Goal: Task Accomplishment & Management: Manage account settings

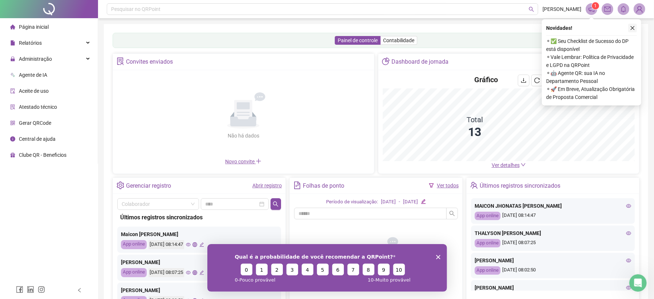
click at [632, 30] on icon "close" at bounding box center [632, 27] width 5 height 5
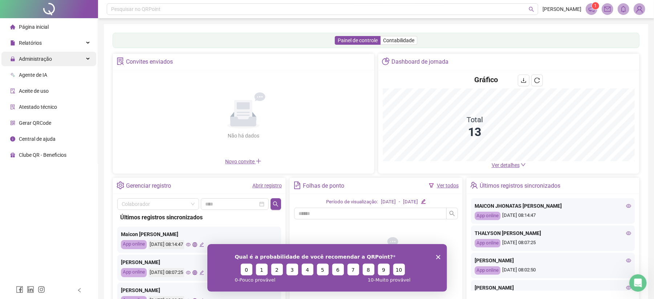
click at [50, 60] on span "Administração" at bounding box center [35, 59] width 33 height 6
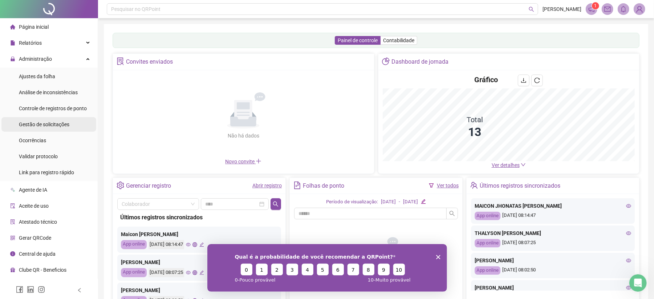
click at [44, 124] on span "Gestão de solicitações" at bounding box center [44, 124] width 50 height 6
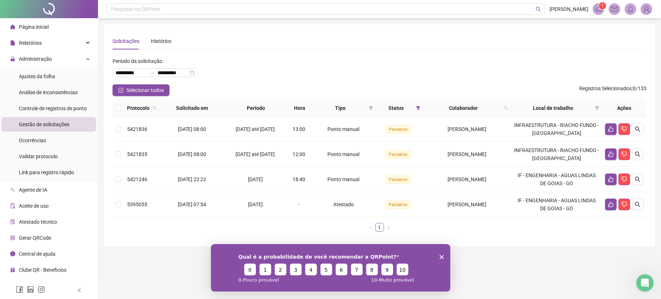
click at [440, 255] on icon "Encerrar pesquisa" at bounding box center [442, 256] width 4 height 4
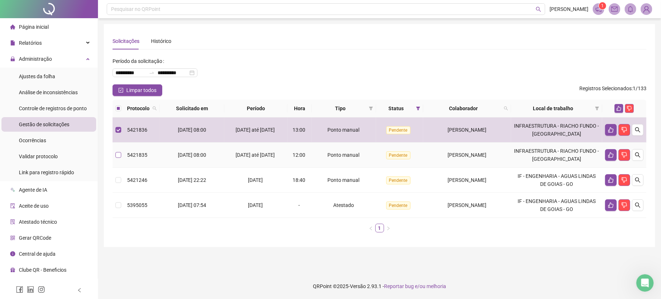
click at [116, 158] on label at bounding box center [119, 155] width 6 height 8
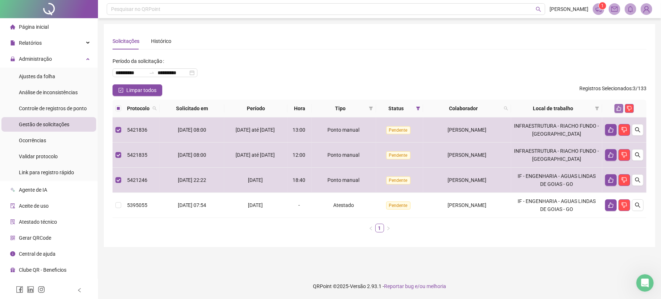
click at [617, 106] on icon "like" at bounding box center [619, 108] width 5 height 5
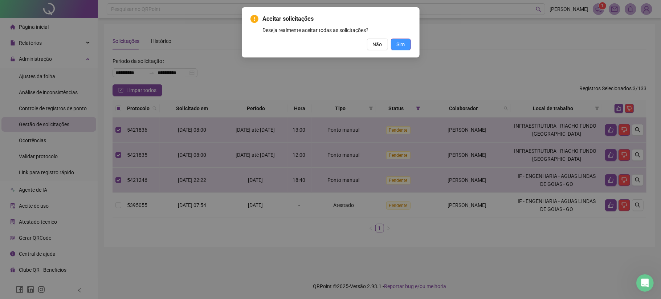
click at [403, 44] on span "Sim" at bounding box center [401, 44] width 8 height 8
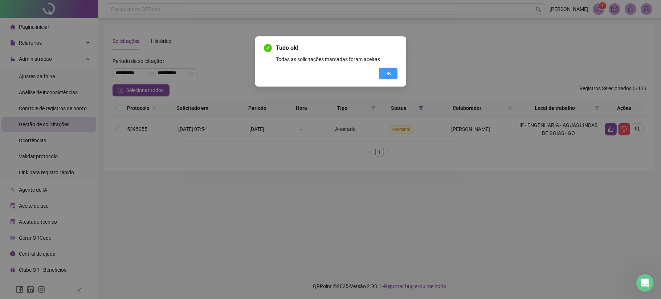
click at [386, 73] on span "OK" at bounding box center [388, 73] width 7 height 8
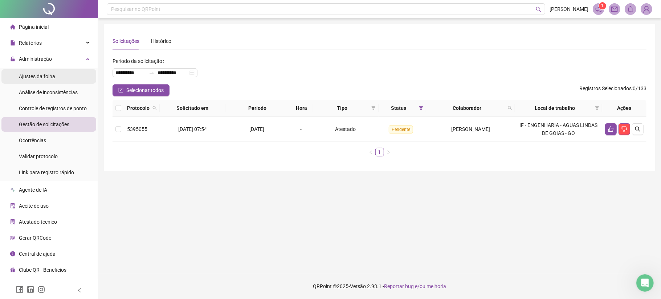
click at [50, 74] on span "Ajustes da folha" at bounding box center [37, 76] width 36 height 6
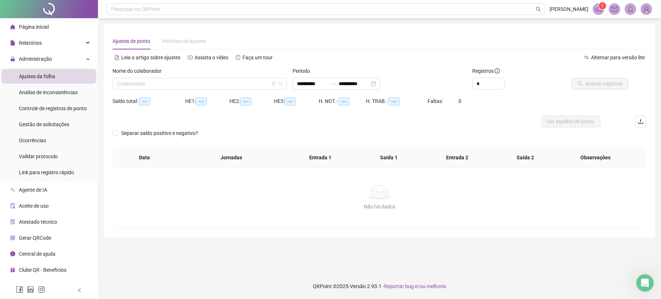
type input "**********"
click at [165, 89] on div "Nome do colaborador Colaborador" at bounding box center [200, 81] width 180 height 28
click at [166, 86] on input "search" at bounding box center [196, 83] width 159 height 11
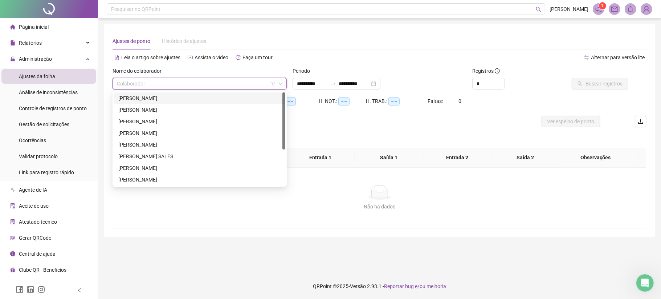
click at [158, 98] on div "[PERSON_NAME]" at bounding box center [199, 98] width 163 height 8
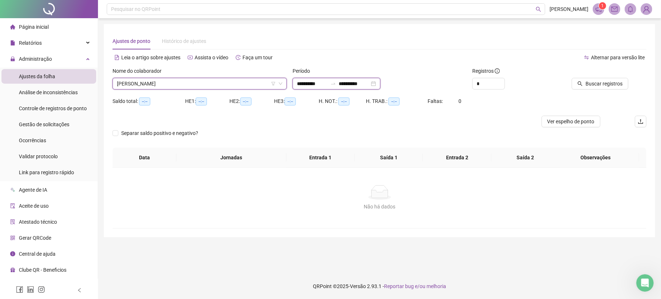
click at [312, 85] on input "**********" at bounding box center [312, 84] width 31 height 8
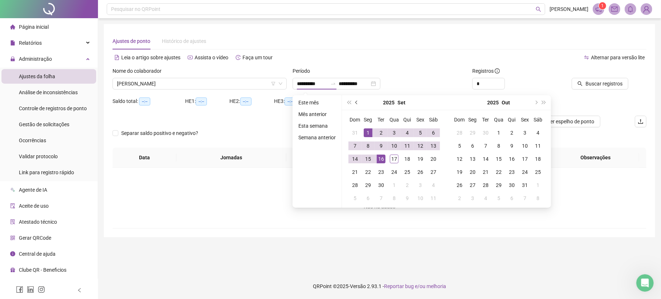
click at [357, 101] on span "prev-year" at bounding box center [358, 103] width 4 height 4
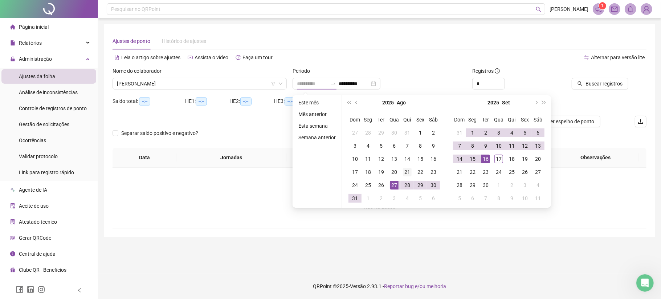
type input "**********"
click at [410, 173] on div "21" at bounding box center [407, 171] width 9 height 9
type input "**********"
click at [495, 160] on div "17" at bounding box center [499, 158] width 9 height 9
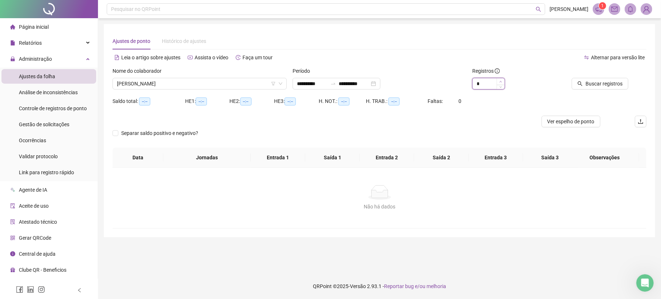
click at [500, 81] on icon "up" at bounding box center [501, 81] width 3 height 3
type input "*"
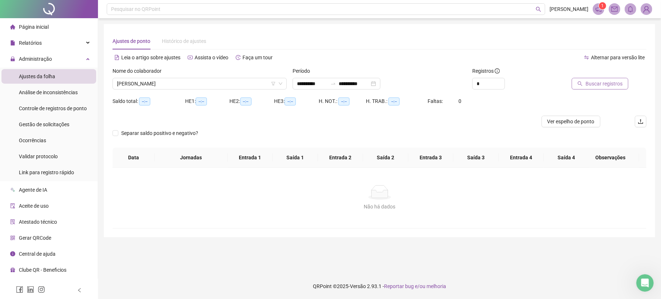
click at [587, 81] on span "Buscar registros" at bounding box center [604, 84] width 37 height 8
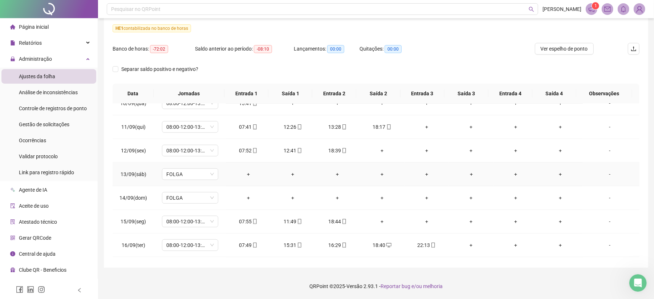
scroll to position [509, 0]
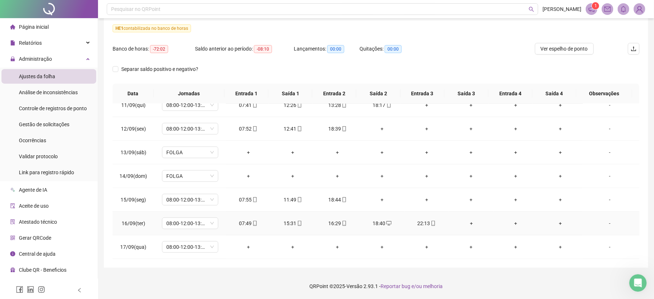
click at [431, 224] on icon "mobile" at bounding box center [433, 222] width 5 height 5
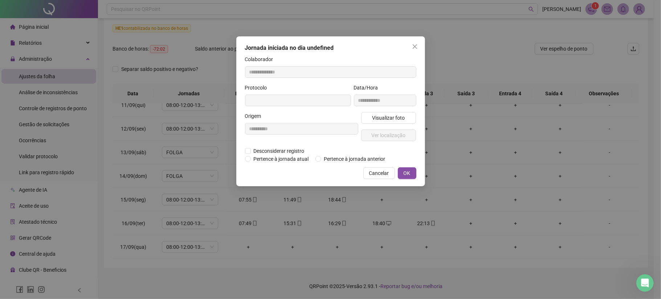
type input "**********"
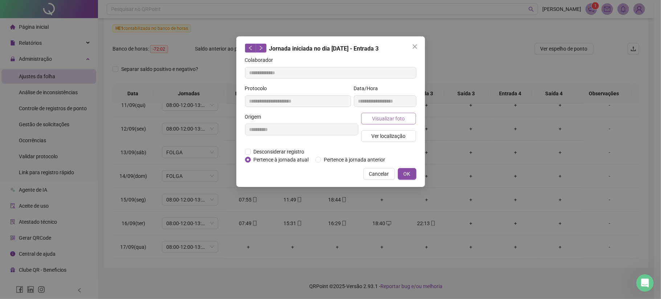
click at [405, 121] on button "Visualizar foto" at bounding box center [388, 119] width 55 height 12
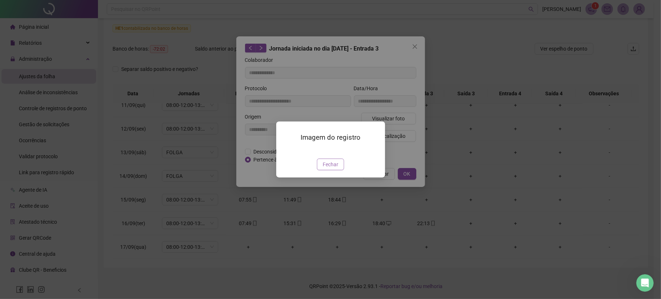
click at [326, 168] on span "Fechar" at bounding box center [331, 164] width 16 height 8
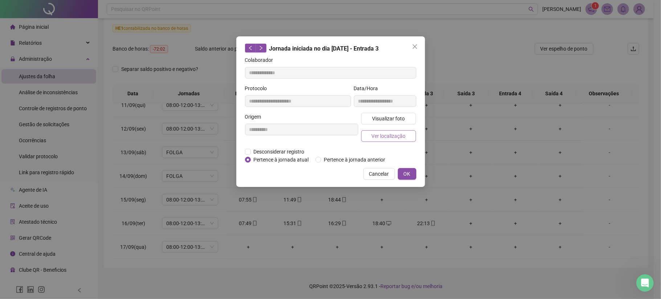
click at [383, 137] on span "Ver localização" at bounding box center [389, 136] width 34 height 8
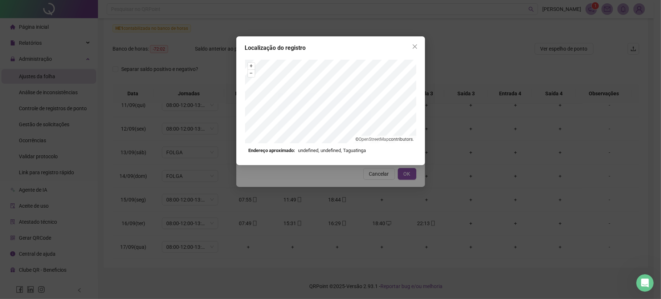
click at [407, 46] on div "Localização do registro" at bounding box center [330, 48] width 171 height 9
click at [419, 51] on button "Close" at bounding box center [415, 47] width 12 height 12
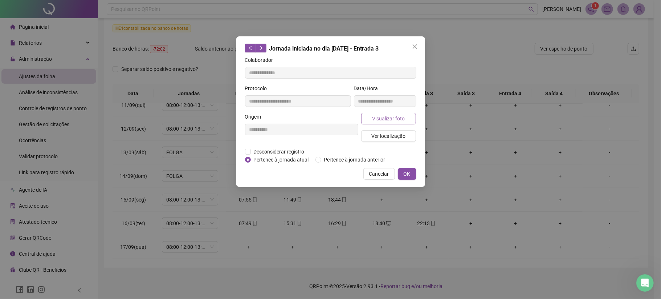
click at [392, 114] on button "Visualizar foto" at bounding box center [388, 119] width 55 height 12
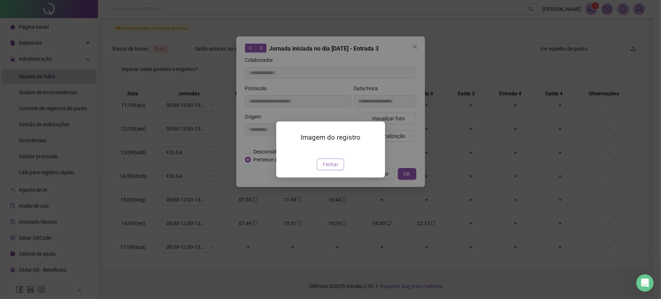
click at [336, 168] on span "Fechar" at bounding box center [331, 164] width 16 height 8
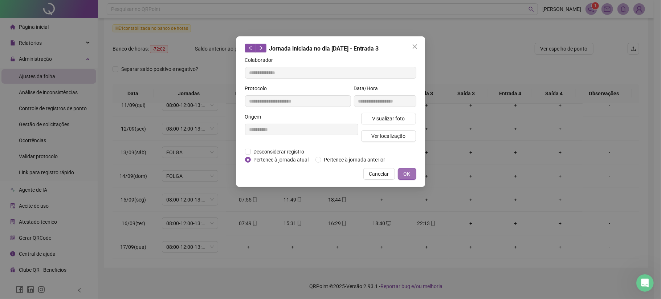
click at [407, 171] on span "OK" at bounding box center [407, 174] width 7 height 8
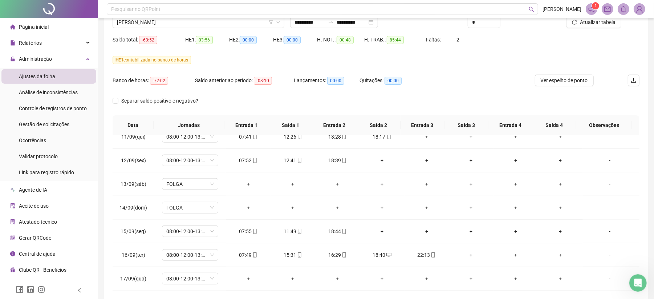
scroll to position [44, 0]
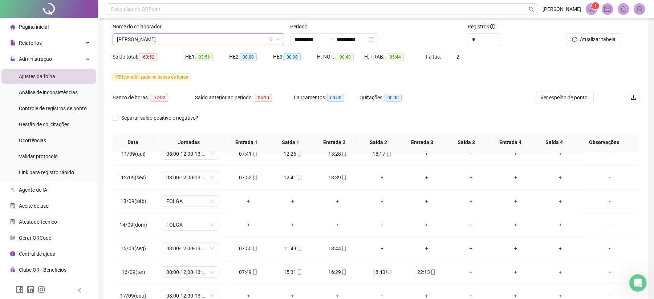
click at [199, 38] on span "[PERSON_NAME]" at bounding box center [198, 39] width 163 height 11
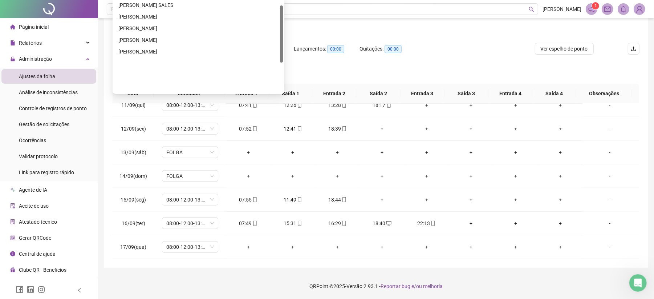
scroll to position [9, 0]
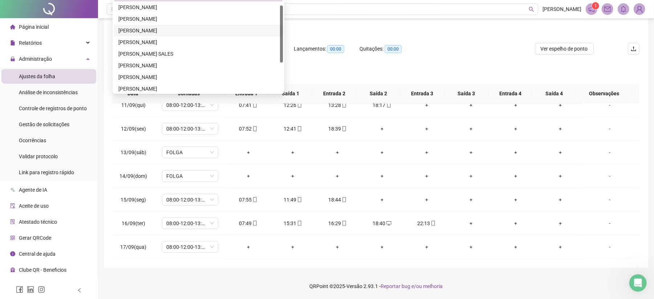
click at [150, 28] on div "[PERSON_NAME]" at bounding box center [198, 31] width 160 height 8
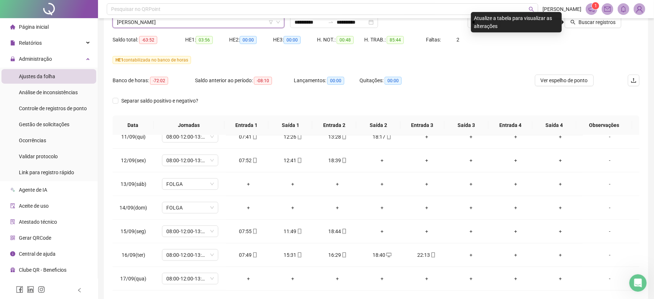
scroll to position [44, 0]
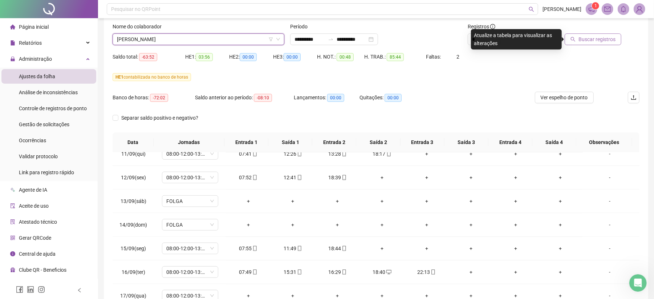
click at [599, 39] on span "Buscar registros" at bounding box center [597, 39] width 37 height 8
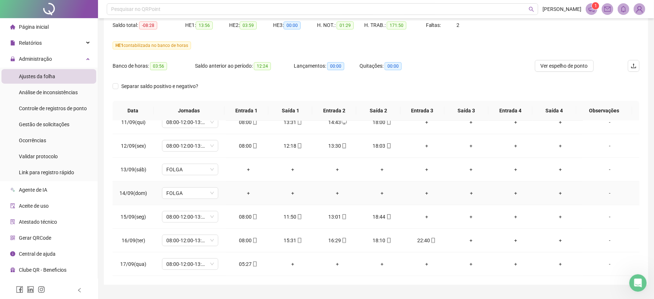
scroll to position [93, 0]
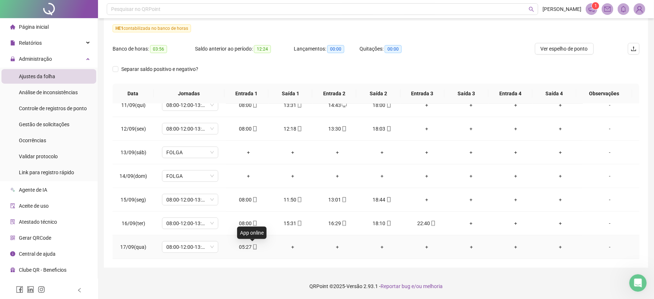
click at [255, 249] on icon "mobile" at bounding box center [254, 246] width 5 height 5
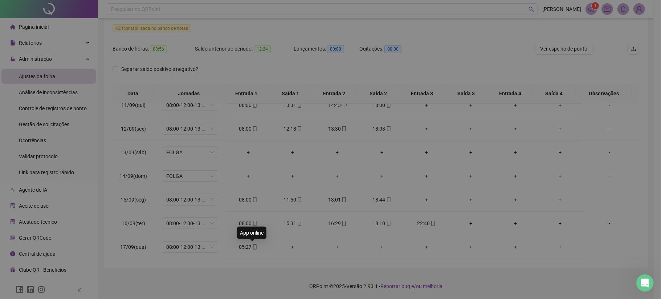
type input "**********"
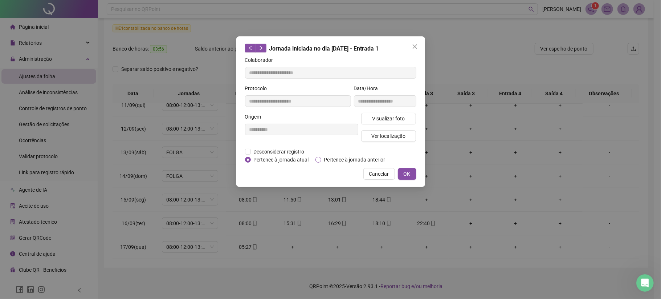
click at [327, 161] on span "Pertence à jornada anterior" at bounding box center [354, 159] width 67 height 8
click at [400, 170] on button "OK" at bounding box center [407, 174] width 19 height 12
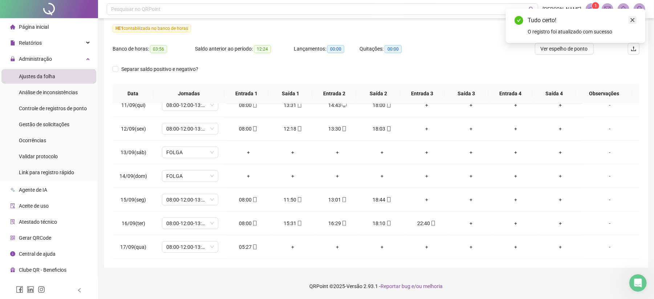
click at [634, 18] on icon "close" at bounding box center [632, 19] width 5 height 5
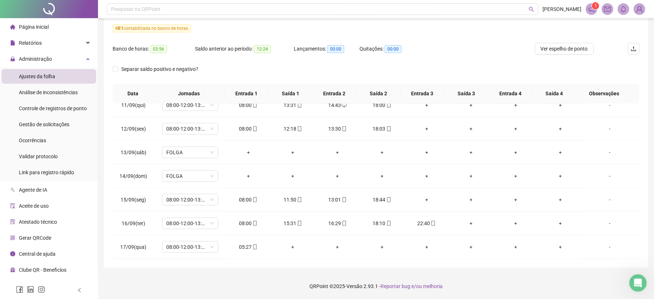
scroll to position [44, 0]
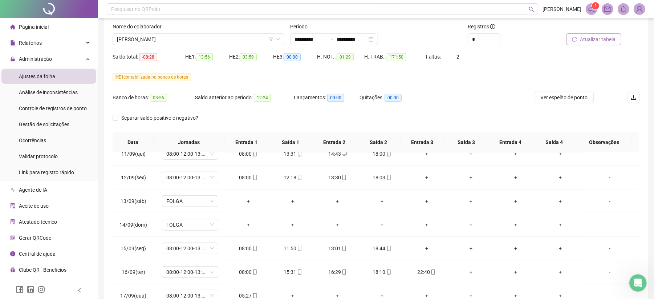
click at [606, 37] on span "Atualizar tabela" at bounding box center [598, 39] width 36 height 8
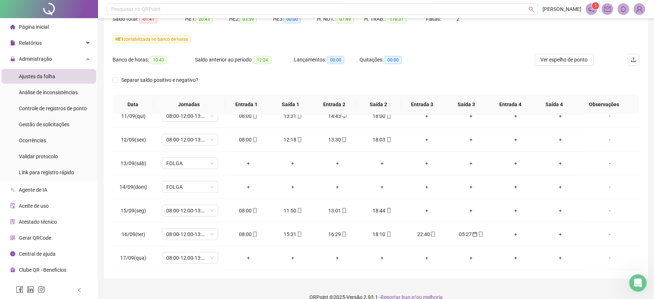
scroll to position [93, 0]
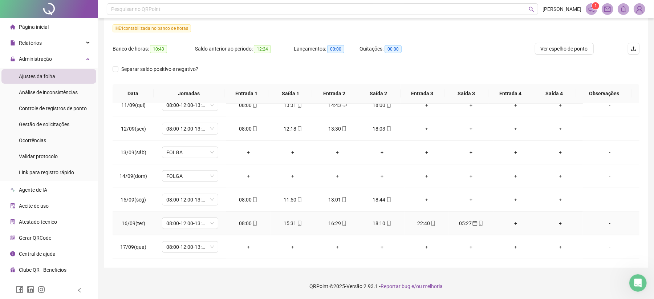
click at [478, 224] on icon "mobile" at bounding box center [480, 222] width 5 height 5
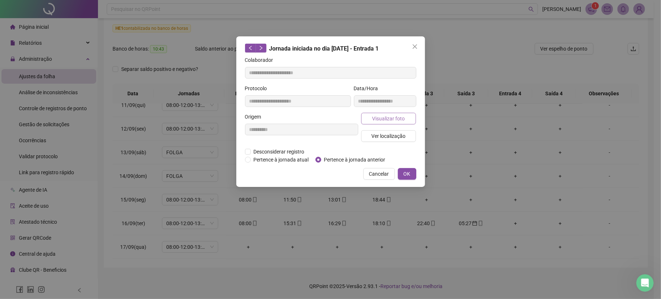
click at [382, 116] on span "Visualizar foto" at bounding box center [388, 118] width 33 height 8
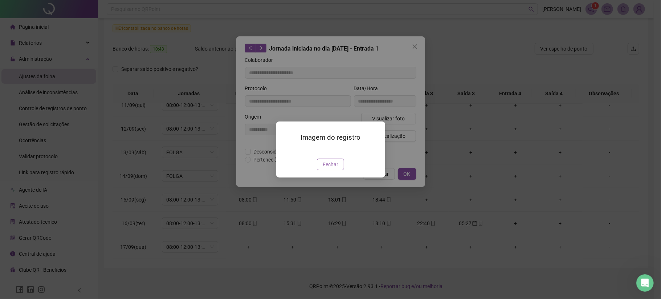
click at [338, 168] on span "Fechar" at bounding box center [331, 164] width 16 height 8
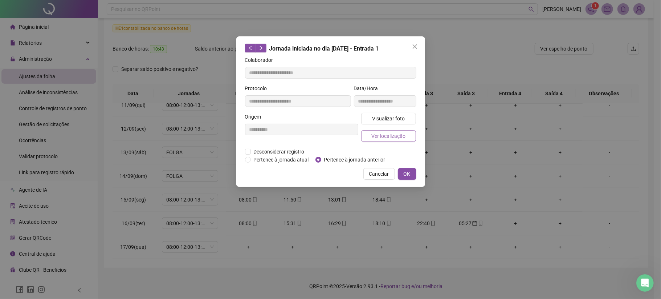
click at [401, 135] on span "Ver localização" at bounding box center [389, 136] width 34 height 8
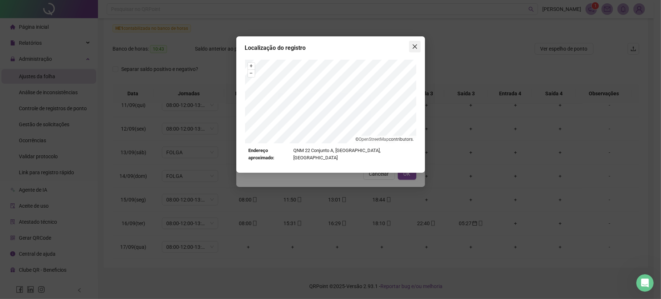
click at [413, 44] on icon "close" at bounding box center [415, 47] width 6 height 6
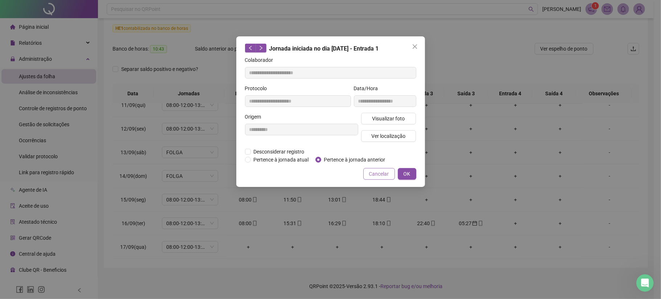
click at [377, 172] on span "Cancelar" at bounding box center [379, 174] width 20 height 8
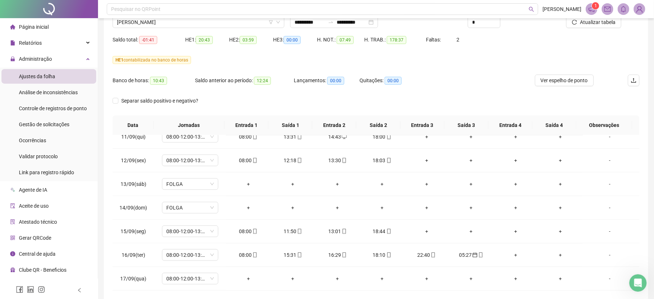
scroll to position [44, 0]
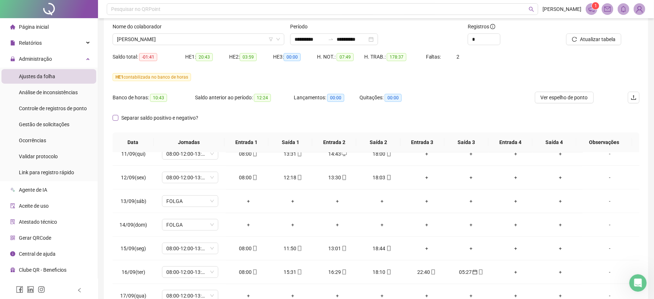
click at [171, 114] on span "Separar saldo positivo e negativo?" at bounding box center [159, 118] width 83 height 8
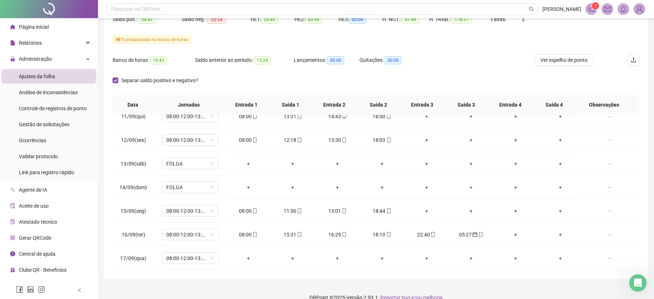
scroll to position [93, 0]
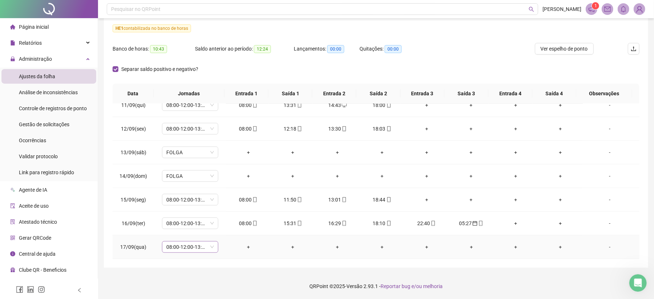
click at [213, 242] on div "08:00-12:00-13:12-18:00" at bounding box center [190, 247] width 56 height 12
drag, startPoint x: 188, startPoint y: 188, endPoint x: 228, endPoint y: 242, distance: 67.0
click at [188, 166] on div "Dispensa" at bounding box center [201, 162] width 61 height 8
click at [226, 225] on button "Sim" at bounding box center [223, 227] width 14 height 9
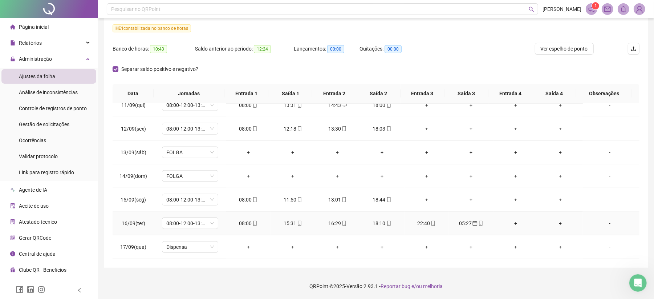
click at [602, 219] on div "-" at bounding box center [610, 223] width 43 height 8
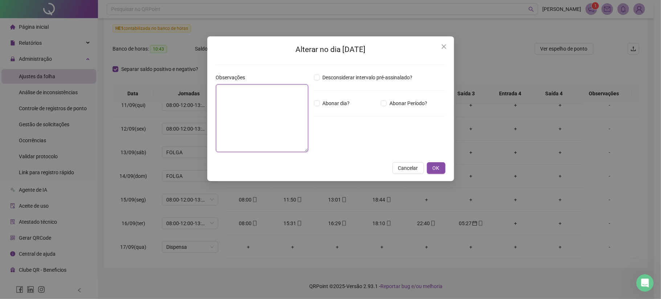
click at [270, 121] on textarea at bounding box center [262, 118] width 92 height 68
paste textarea "**********"
type textarea "**********"
click at [440, 170] on button "OK" at bounding box center [436, 168] width 19 height 12
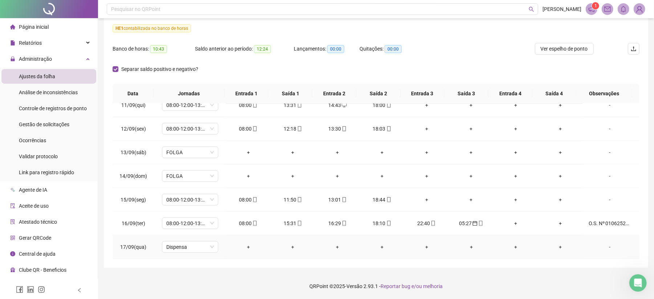
click at [605, 249] on div "-" at bounding box center [610, 247] width 43 height 8
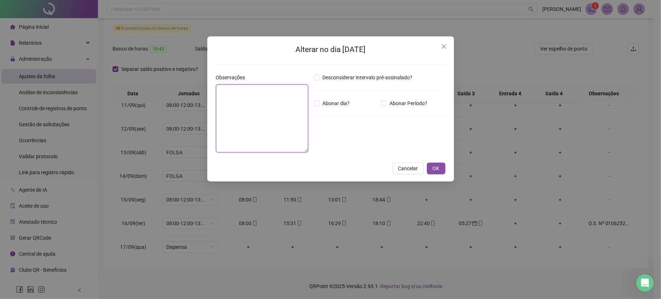
click at [246, 92] on textarea at bounding box center [262, 118] width 92 height 68
click at [429, 163] on button "OK" at bounding box center [436, 168] width 19 height 12
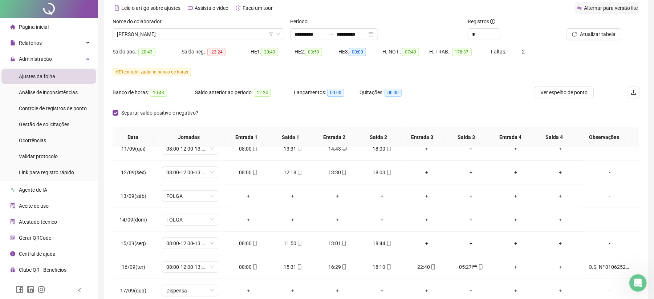
scroll to position [0, 0]
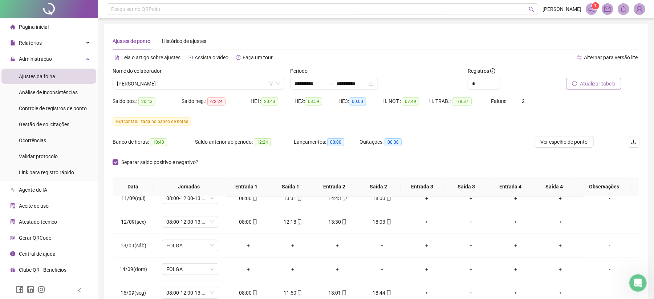
drag, startPoint x: 598, startPoint y: 76, endPoint x: 598, endPoint y: 81, distance: 5.4
click at [598, 77] on div "Atualizar tabela" at bounding box center [588, 78] width 65 height 23
click at [598, 81] on span "Atualizar tabela" at bounding box center [598, 84] width 36 height 8
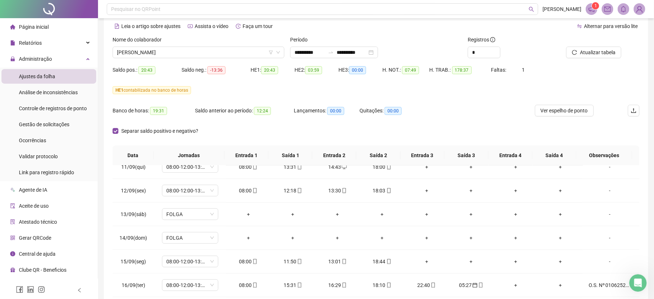
scroll to position [48, 0]
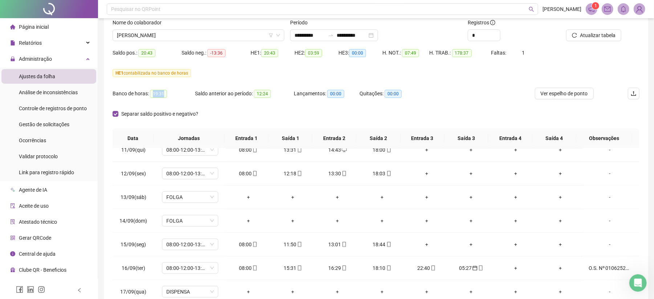
drag, startPoint x: 153, startPoint y: 93, endPoint x: 168, endPoint y: 96, distance: 15.5
click at [168, 96] on div "Banco de horas: 19:31" at bounding box center [154, 93] width 82 height 8
click at [195, 83] on div "HE 1 contabilizada no banco de horas" at bounding box center [376, 77] width 527 height 20
click at [193, 36] on span "[PERSON_NAME]" at bounding box center [198, 35] width 163 height 11
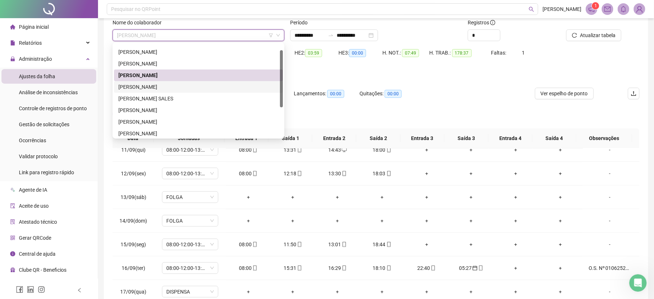
click at [201, 89] on div "[PERSON_NAME]" at bounding box center [198, 87] width 160 height 8
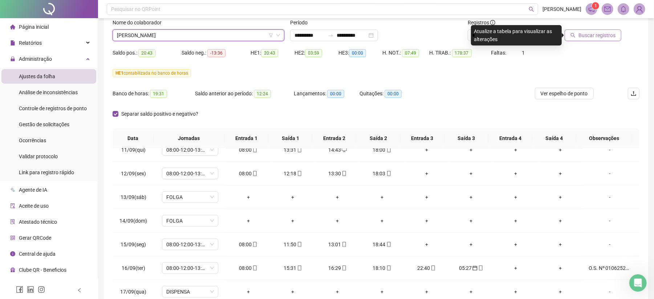
click at [592, 39] on span "Buscar registros" at bounding box center [597, 35] width 37 height 8
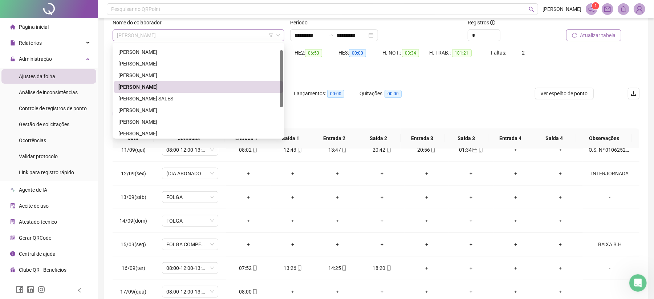
click at [214, 35] on span "[PERSON_NAME]" at bounding box center [198, 35] width 163 height 11
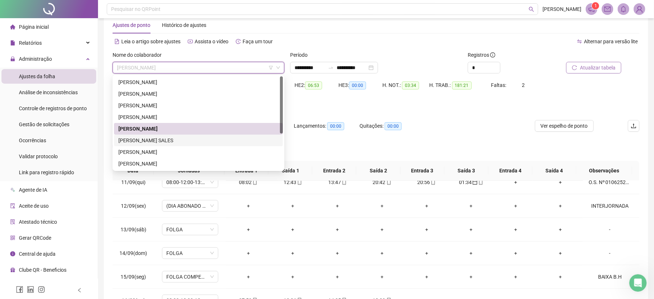
scroll to position [0, 0]
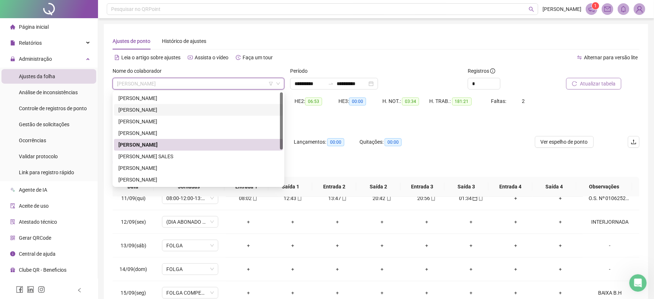
click at [163, 112] on div "[PERSON_NAME]" at bounding box center [198, 110] width 160 height 8
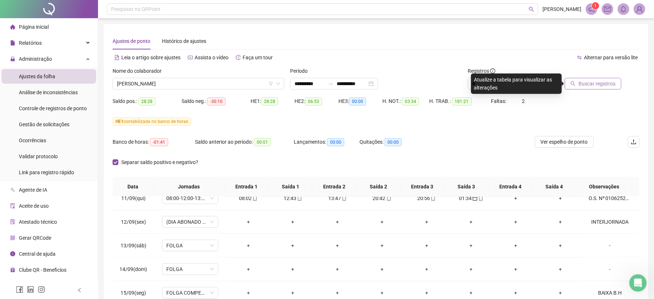
click at [611, 86] on span "Buscar registros" at bounding box center [597, 84] width 37 height 8
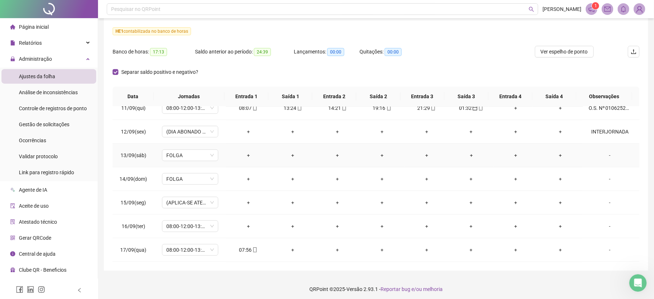
scroll to position [93, 0]
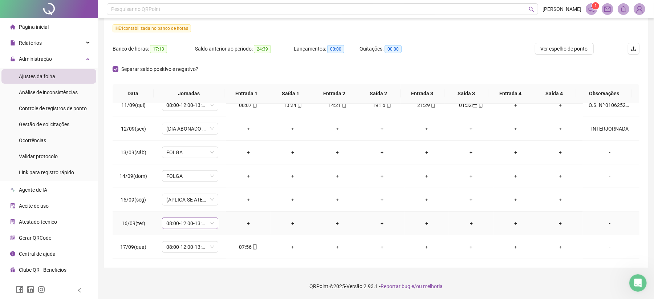
drag, startPoint x: 205, startPoint y: 219, endPoint x: 213, endPoint y: 231, distance: 14.8
click at [206, 219] on span "08:00-12:00-13:12-18:00" at bounding box center [190, 223] width 48 height 11
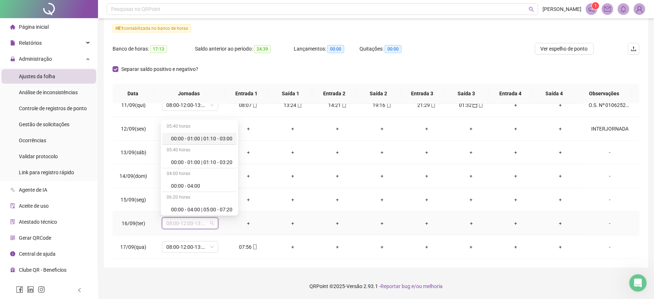
scroll to position [4582, 0]
drag, startPoint x: 193, startPoint y: 185, endPoint x: 214, endPoint y: 229, distance: 49.1
click at [193, 185] on div "Folga compensatória" at bounding box center [201, 184] width 61 height 8
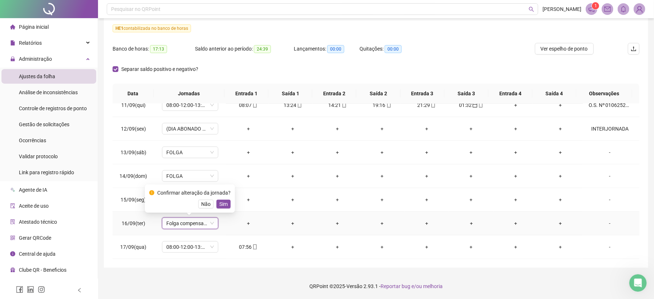
click at [226, 200] on span "Sim" at bounding box center [223, 204] width 8 height 8
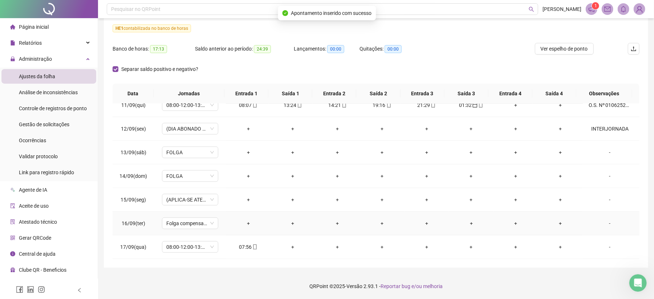
click at [604, 222] on div "-" at bounding box center [610, 223] width 43 height 8
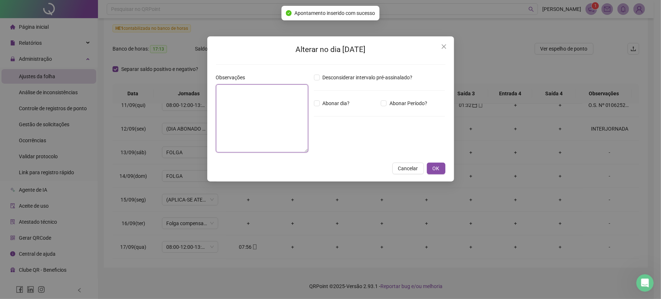
click at [251, 120] on textarea at bounding box center [262, 118] width 92 height 68
type textarea "*"
type textarea "*********"
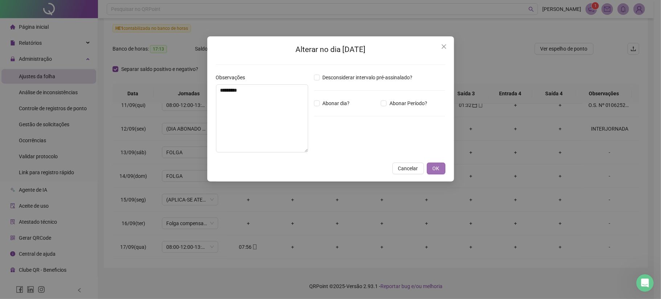
click at [431, 165] on button "OK" at bounding box center [436, 168] width 19 height 12
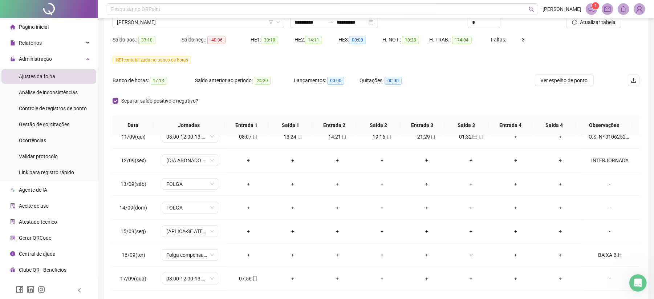
scroll to position [44, 0]
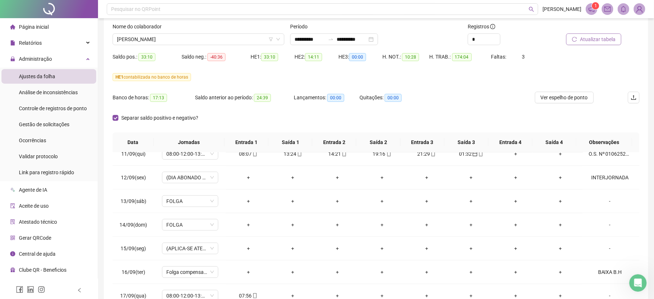
click at [600, 36] on span "Atualizar tabela" at bounding box center [598, 39] width 36 height 8
click at [150, 98] on span "17:13" at bounding box center [158, 98] width 17 height 8
click at [211, 108] on div "Saldo anterior ao período: 24:39" at bounding box center [244, 102] width 99 height 20
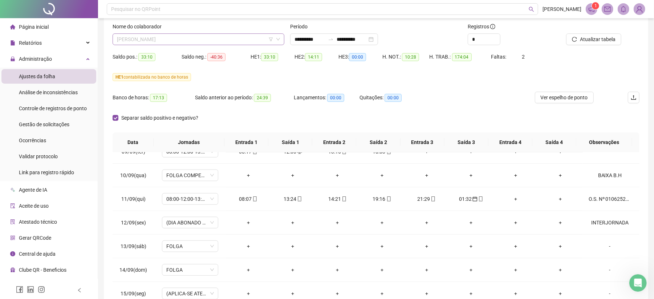
click at [185, 39] on span "[PERSON_NAME]" at bounding box center [198, 39] width 163 height 11
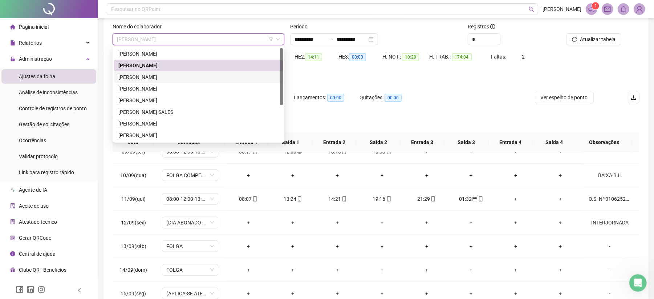
click at [198, 79] on div "[PERSON_NAME]" at bounding box center [198, 77] width 160 height 8
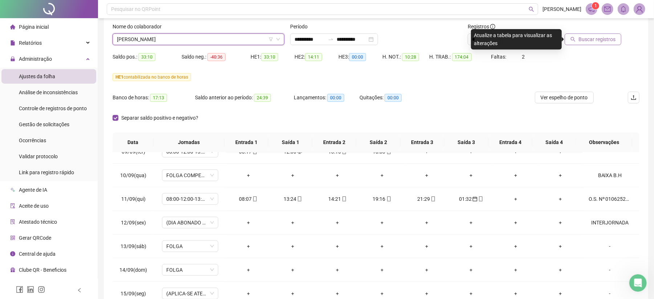
click at [609, 40] on span "Buscar registros" at bounding box center [597, 39] width 37 height 8
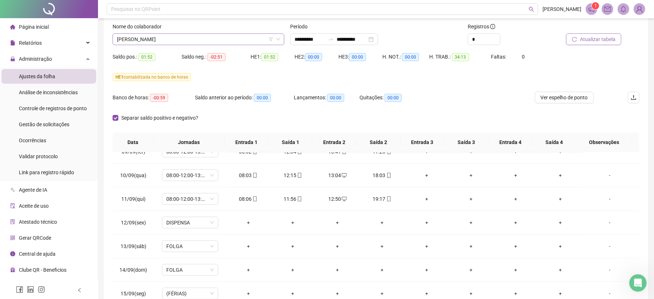
click at [174, 37] on span "[PERSON_NAME]" at bounding box center [198, 39] width 163 height 11
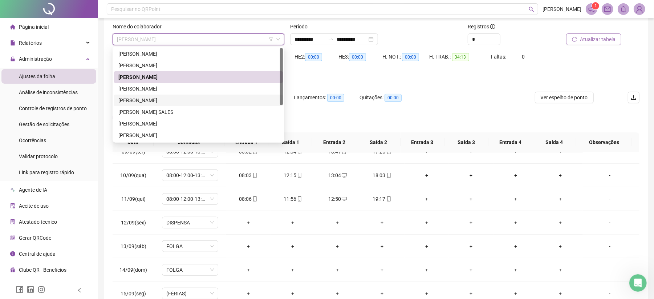
click at [186, 97] on div "[PERSON_NAME]" at bounding box center [198, 100] width 160 height 8
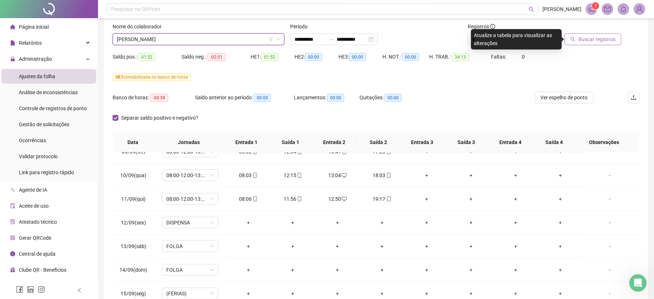
click at [575, 37] on icon "search" at bounding box center [573, 39] width 5 height 5
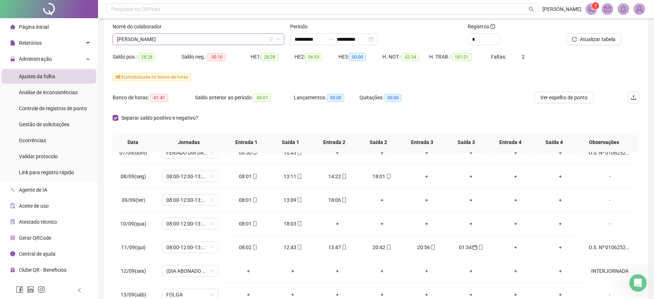
click at [183, 41] on span "[PERSON_NAME]" at bounding box center [198, 39] width 163 height 11
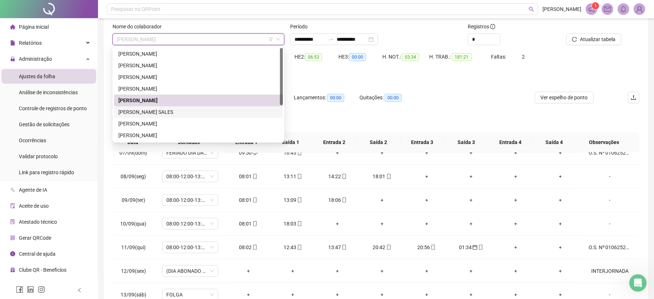
click at [169, 110] on div "[PERSON_NAME] SALES" at bounding box center [198, 112] width 160 height 8
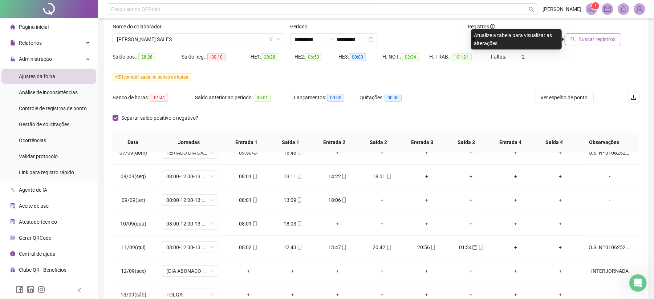
click at [574, 43] on button "Buscar registros" at bounding box center [593, 39] width 57 height 12
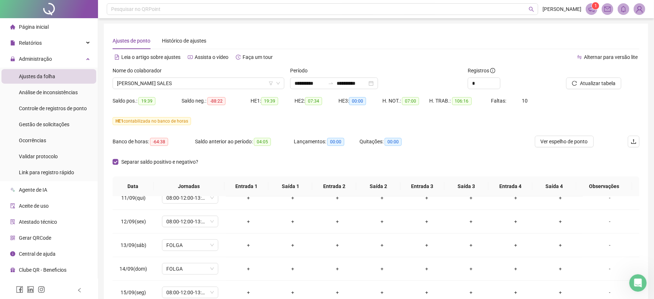
scroll to position [0, 0]
click at [177, 86] on span "[PERSON_NAME] SALES" at bounding box center [198, 83] width 163 height 11
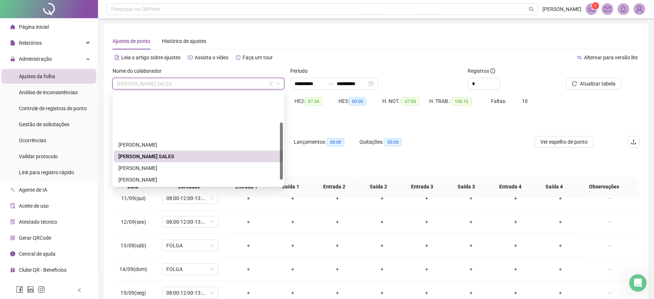
scroll to position [48, 0]
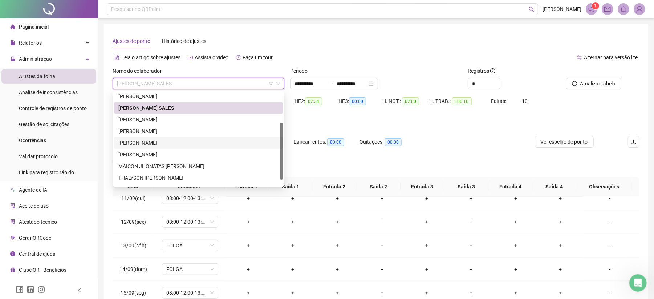
click at [198, 119] on div "[PERSON_NAME]" at bounding box center [198, 120] width 160 height 8
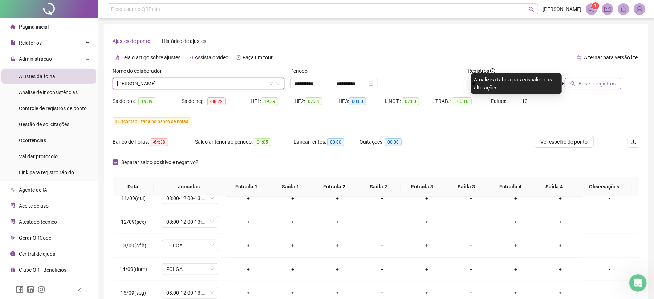
click at [596, 85] on span "Buscar registros" at bounding box center [597, 84] width 37 height 8
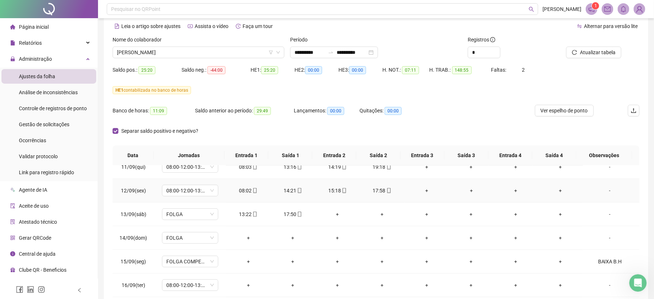
scroll to position [93, 0]
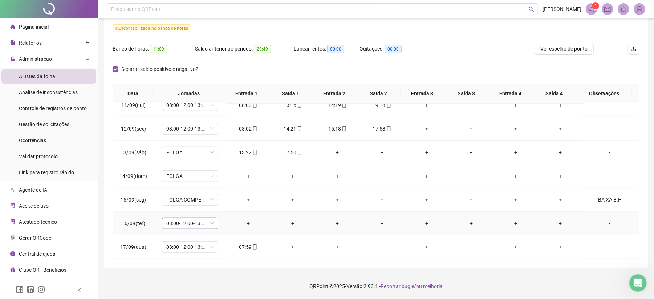
click at [212, 218] on span "08:00-12:00-13:12-18:00" at bounding box center [190, 223] width 48 height 11
click at [199, 181] on div "Folga compensatória" at bounding box center [201, 184] width 61 height 8
click at [226, 202] on button "Sim" at bounding box center [223, 203] width 14 height 9
click at [599, 221] on div "-" at bounding box center [610, 223] width 43 height 8
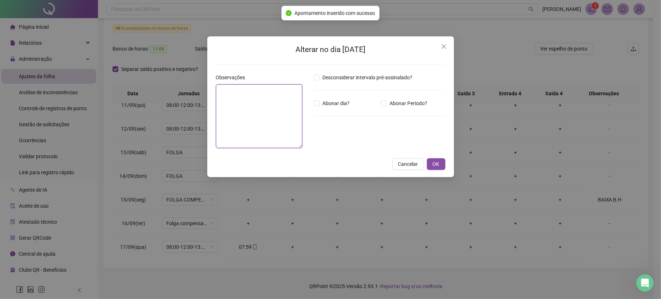
click at [234, 143] on textarea at bounding box center [259, 116] width 86 height 64
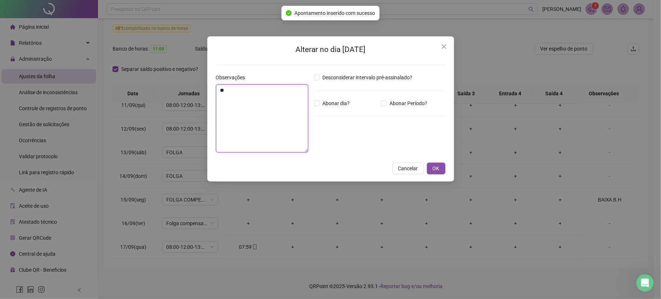
type textarea "*"
type textarea "*********"
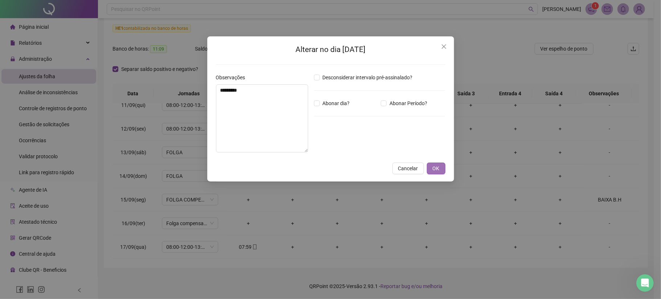
click at [440, 167] on button "OK" at bounding box center [436, 168] width 19 height 12
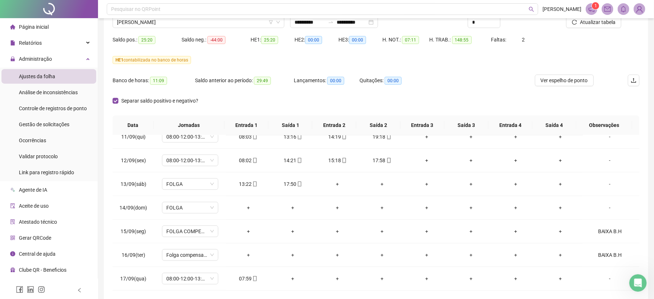
scroll to position [44, 0]
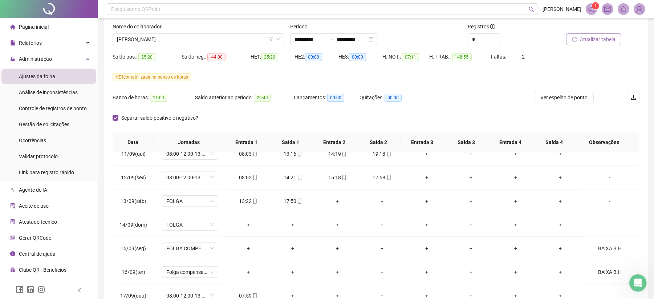
click at [605, 42] on span "Atualizar tabela" at bounding box center [598, 39] width 36 height 8
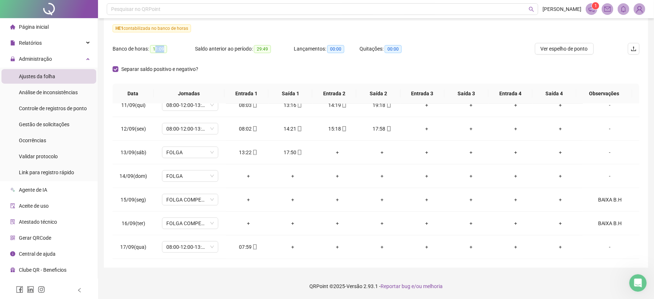
drag, startPoint x: 154, startPoint y: 47, endPoint x: 178, endPoint y: 50, distance: 23.8
click at [175, 50] on div "Banco de horas: 11:09" at bounding box center [154, 49] width 82 height 8
click at [182, 56] on div "Banco de horas: 11:09" at bounding box center [154, 53] width 82 height 20
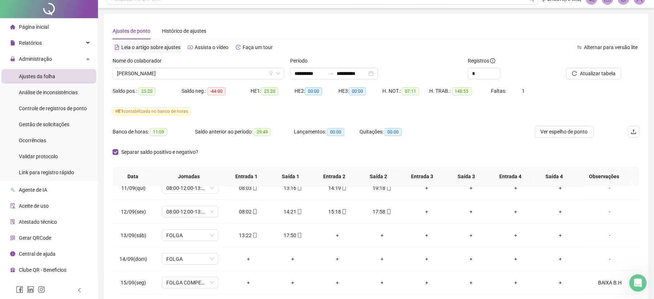
scroll to position [0, 0]
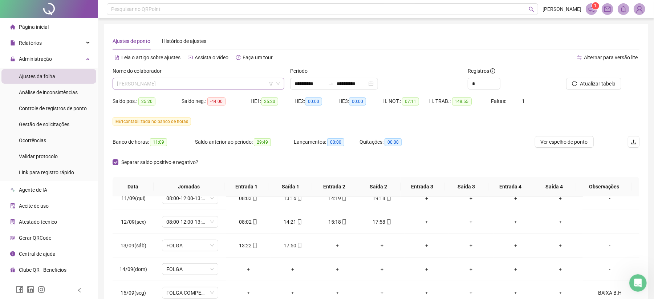
click at [176, 86] on span "[PERSON_NAME]" at bounding box center [198, 83] width 163 height 11
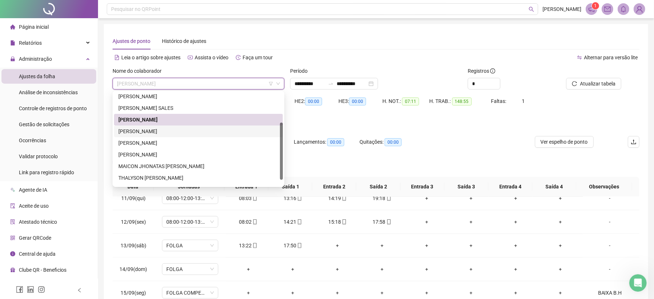
click at [194, 129] on div "[PERSON_NAME]" at bounding box center [198, 131] width 160 height 8
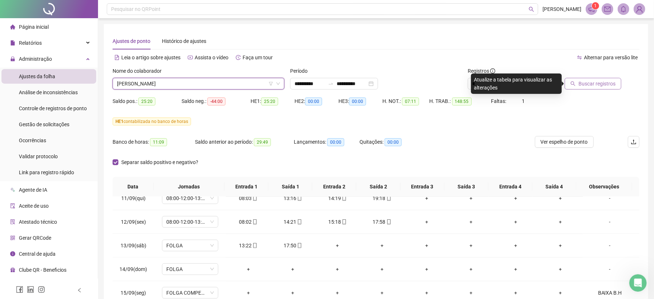
click at [583, 84] on span "Buscar registros" at bounding box center [597, 84] width 37 height 8
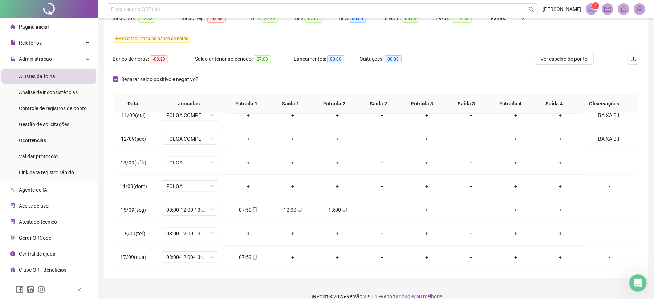
scroll to position [93, 0]
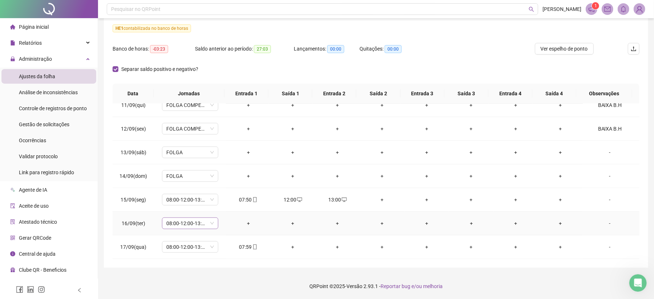
click at [211, 223] on span "08:00-12:00-13:12-18:00" at bounding box center [190, 223] width 48 height 11
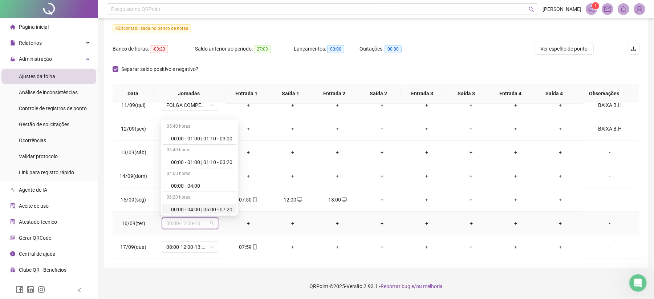
scroll to position [4582, 0]
click at [208, 179] on div "Folga compensatória" at bounding box center [199, 184] width 74 height 12
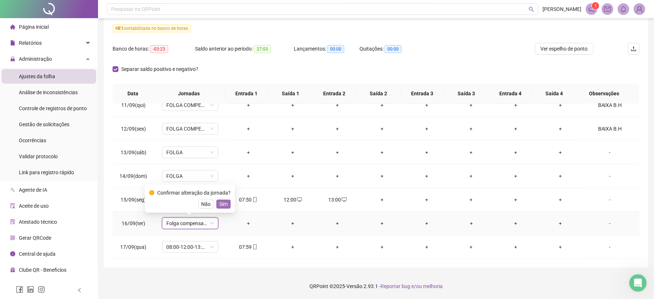
click at [224, 203] on span "Sim" at bounding box center [223, 204] width 8 height 8
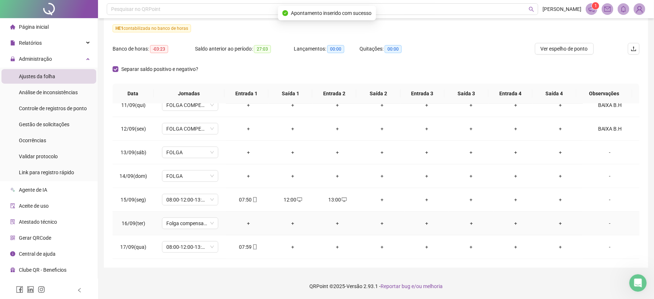
click at [601, 223] on div "-" at bounding box center [610, 223] width 43 height 8
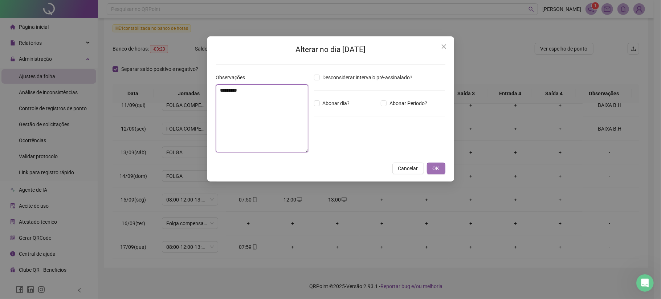
type textarea "*********"
click at [429, 170] on button "OK" at bounding box center [436, 168] width 19 height 12
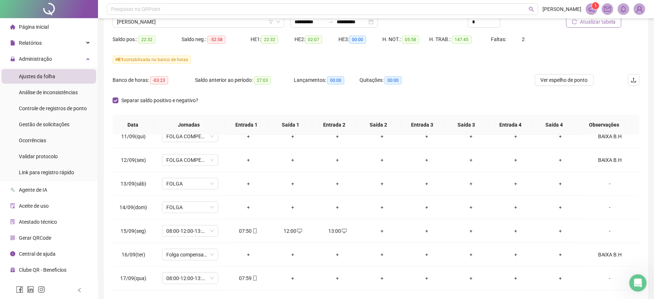
scroll to position [44, 0]
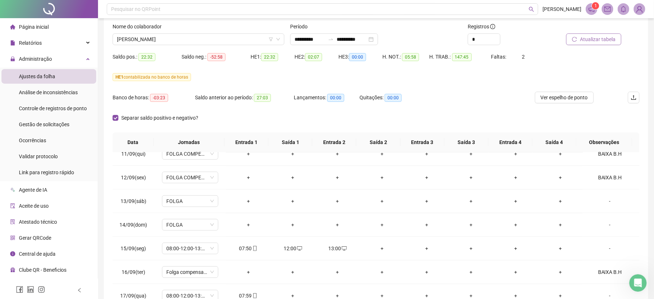
click at [600, 33] on button "Atualizar tabela" at bounding box center [593, 39] width 55 height 12
click at [179, 36] on span "[PERSON_NAME]" at bounding box center [198, 39] width 163 height 11
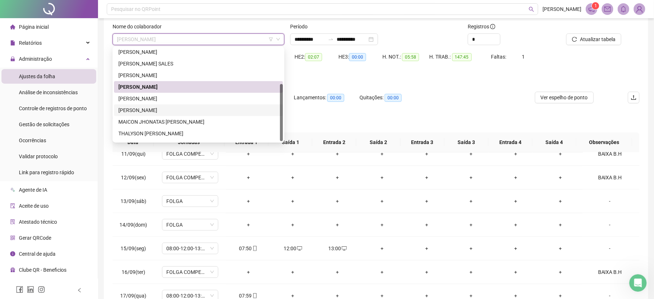
scroll to position [58, 0]
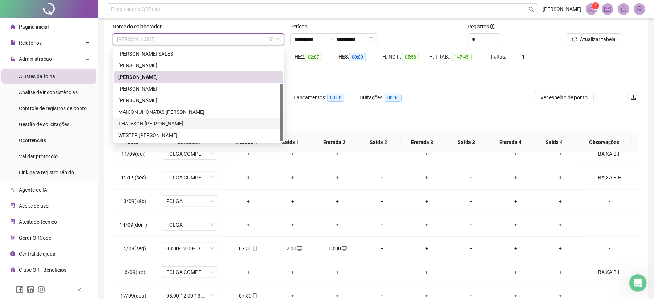
click at [211, 118] on div "THALYSON [PERSON_NAME]" at bounding box center [198, 124] width 169 height 12
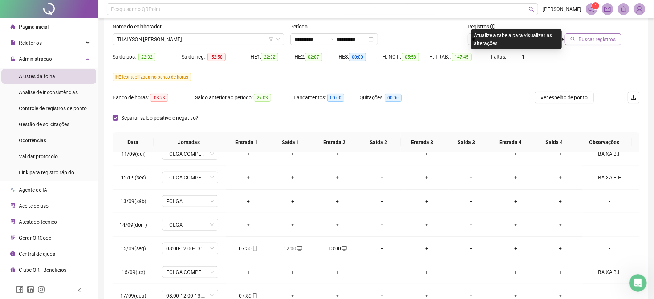
click at [612, 40] on span "Buscar registros" at bounding box center [597, 39] width 37 height 8
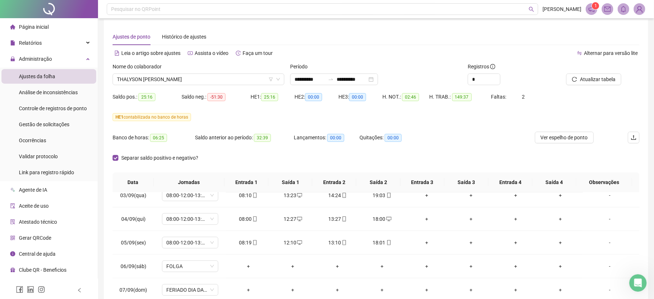
scroll to position [0, 0]
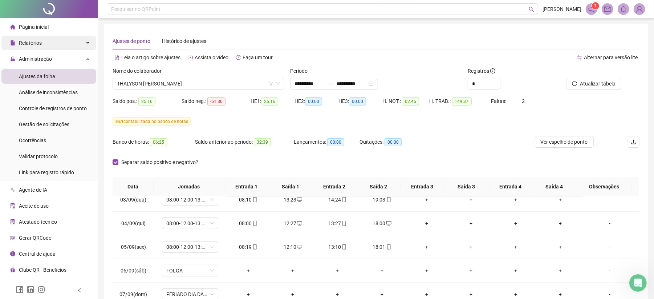
click at [42, 39] on div "Relatórios" at bounding box center [48, 43] width 95 height 15
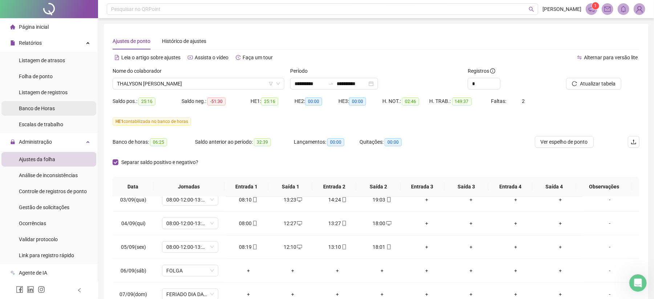
click at [48, 106] on span "Banco de Horas" at bounding box center [37, 108] width 36 height 6
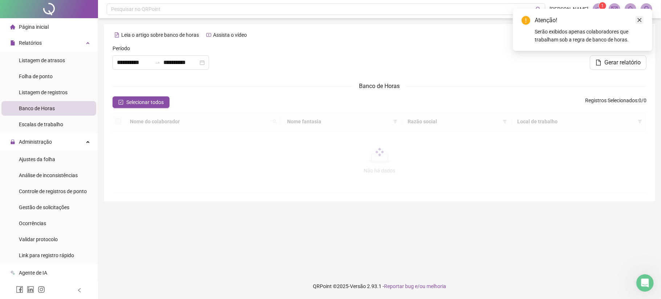
click at [640, 19] on div "Atenção! Serão exibidos apenas colaboradores que trabalham sob a regra de banco…" at bounding box center [582, 30] width 139 height 42
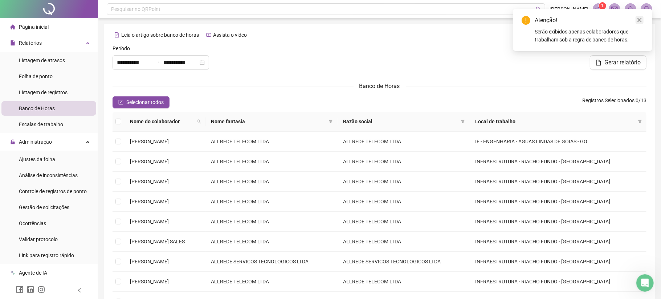
type input "**********"
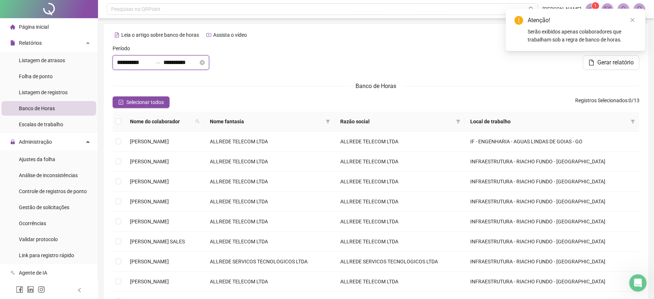
click at [130, 63] on input "**********" at bounding box center [134, 62] width 35 height 9
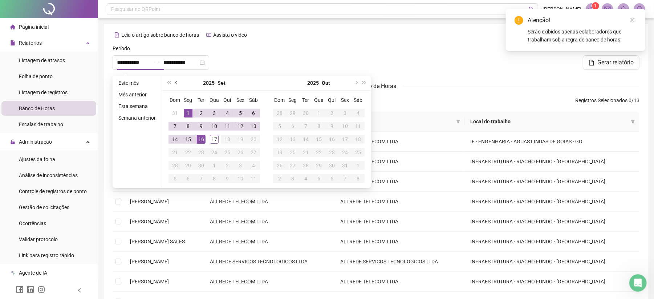
click at [176, 82] on span "prev-year" at bounding box center [177, 83] width 4 height 4
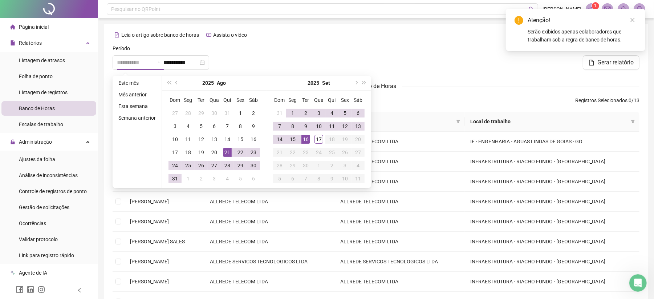
type input "**********"
click at [227, 154] on div "21" at bounding box center [227, 152] width 9 height 9
type input "**********"
click at [306, 141] on div "16" at bounding box center [305, 139] width 9 height 9
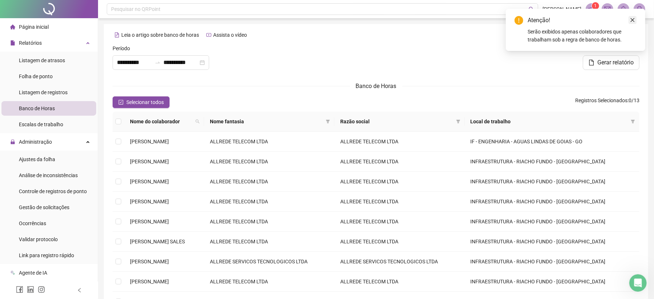
click at [632, 19] on icon "close" at bounding box center [633, 20] width 4 height 4
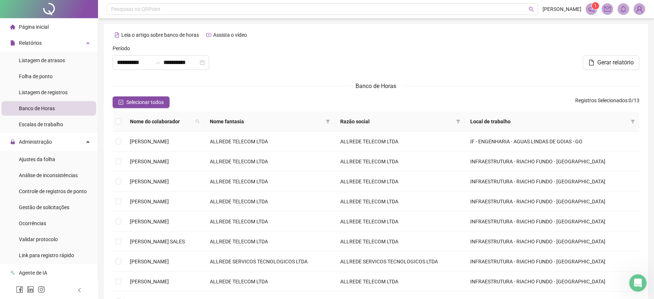
click at [133, 118] on span "Nome do colaborador" at bounding box center [161, 121] width 62 height 8
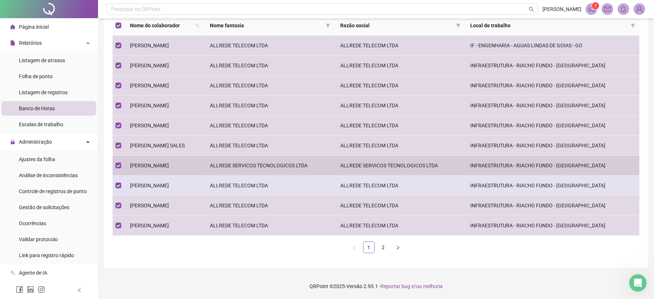
scroll to position [97, 0]
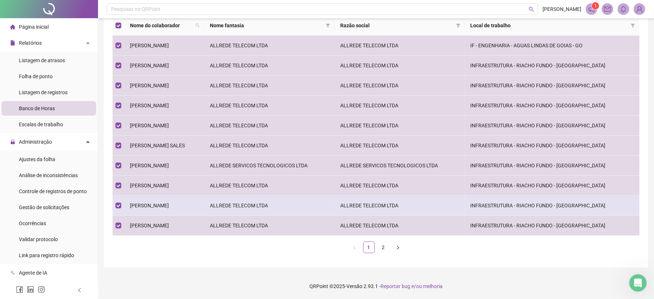
click at [115, 207] on td at bounding box center [119, 205] width 12 height 20
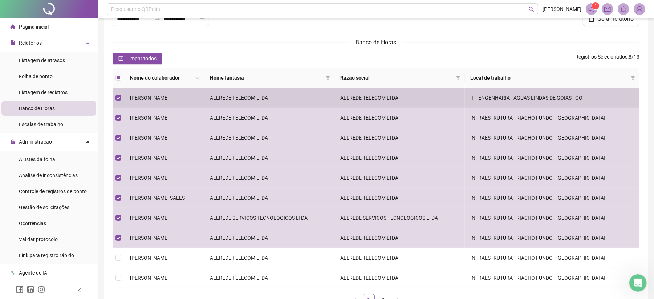
scroll to position [0, 0]
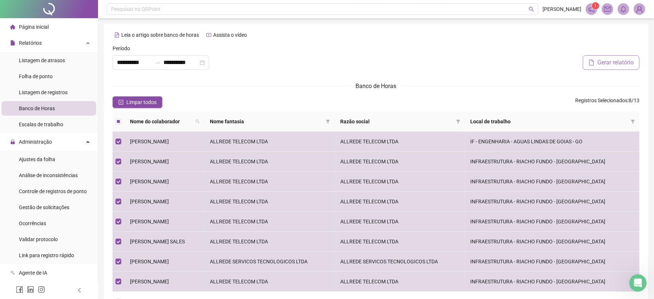
click at [616, 65] on span "Gerar relatório" at bounding box center [616, 62] width 36 height 9
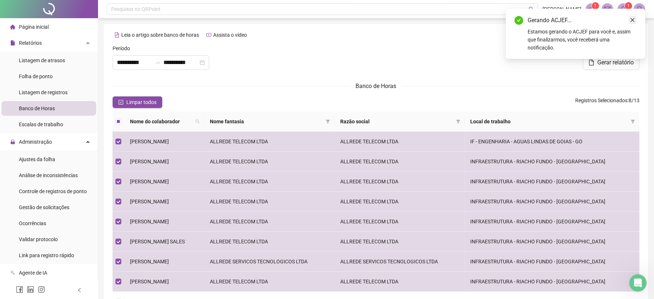
click at [635, 18] on icon "close" at bounding box center [632, 19] width 5 height 5
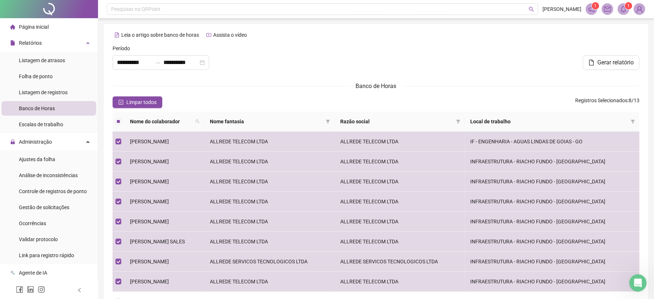
click at [628, 11] on span at bounding box center [624, 9] width 12 height 12
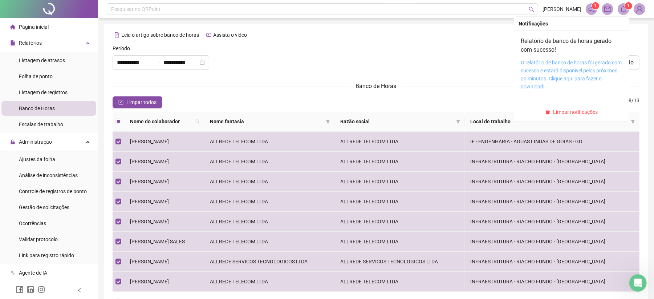
click at [571, 68] on link "O relatório de banco de horas foi gerado com sucesso e estará disponível pelos …" at bounding box center [571, 75] width 101 height 30
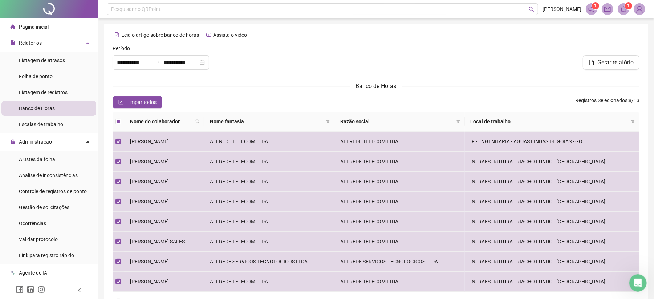
click at [313, 84] on div "Banco de Horas" at bounding box center [376, 85] width 527 height 9
click at [625, 12] on span at bounding box center [624, 9] width 12 height 12
click at [443, 58] on div at bounding box center [376, 59] width 178 height 31
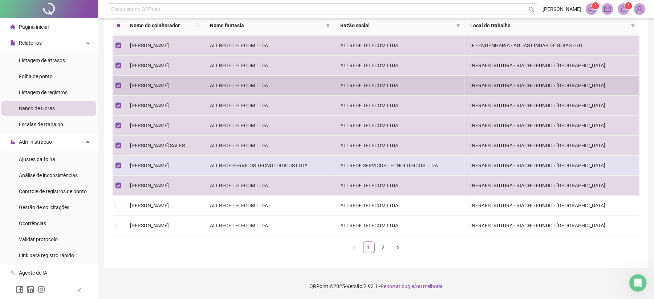
scroll to position [97, 0]
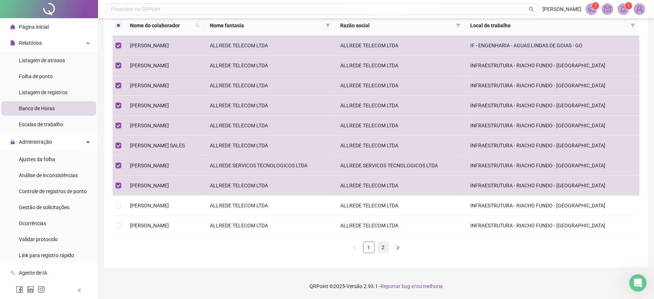
click at [381, 246] on link "2" at bounding box center [383, 247] width 11 height 11
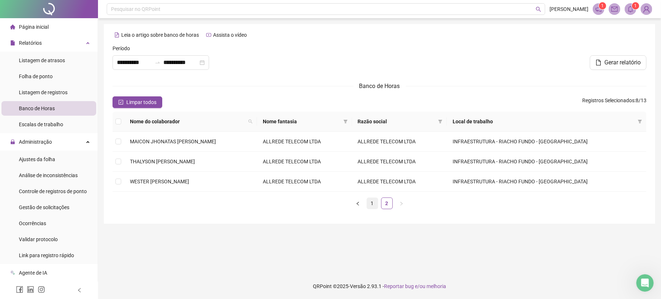
click at [373, 203] on link "1" at bounding box center [372, 203] width 11 height 11
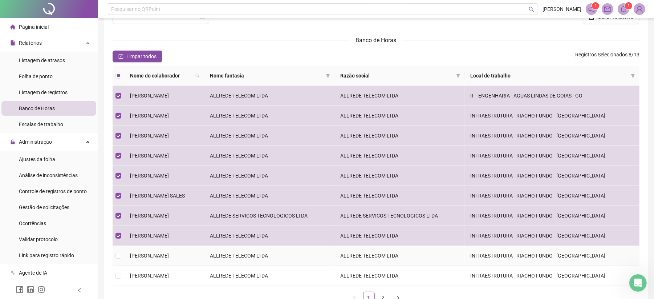
scroll to position [97, 0]
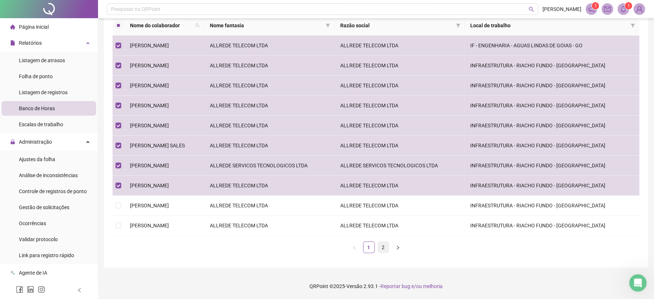
click at [381, 247] on link "2" at bounding box center [383, 247] width 11 height 11
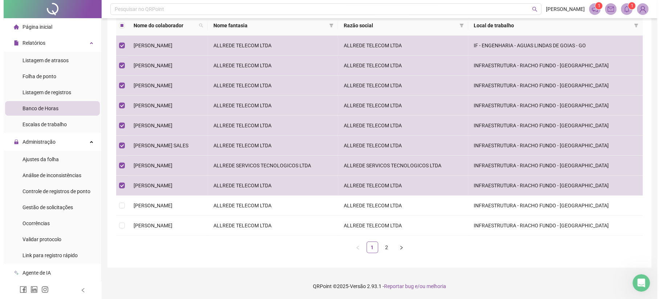
scroll to position [0, 0]
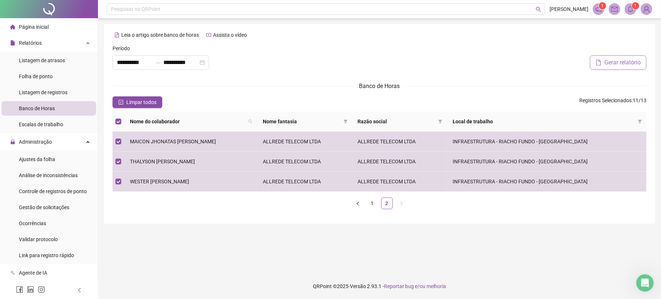
click at [614, 57] on button "Gerar relatório" at bounding box center [618, 62] width 57 height 15
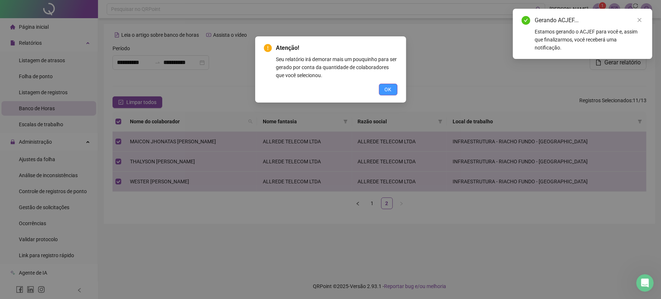
click at [384, 94] on button "OK" at bounding box center [388, 90] width 19 height 12
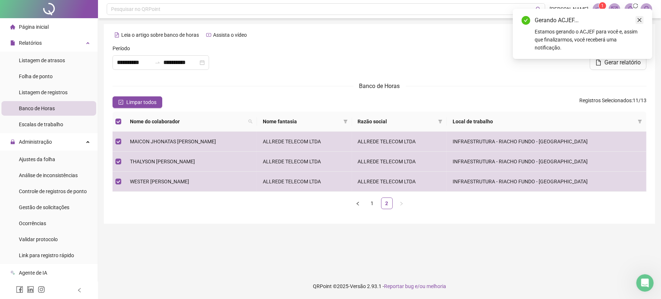
click at [638, 16] on link "Close" at bounding box center [640, 20] width 8 height 8
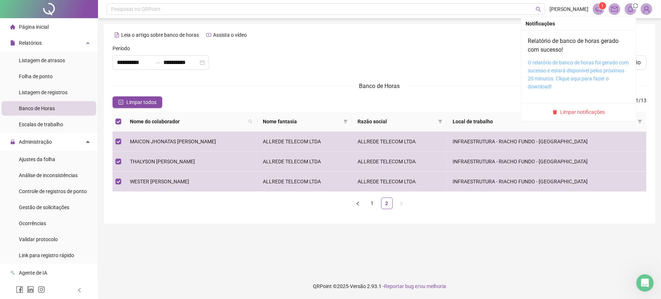
click at [574, 72] on link "O relatório de banco de horas foi gerado com sucesso e estará disponível pelos …" at bounding box center [578, 75] width 101 height 30
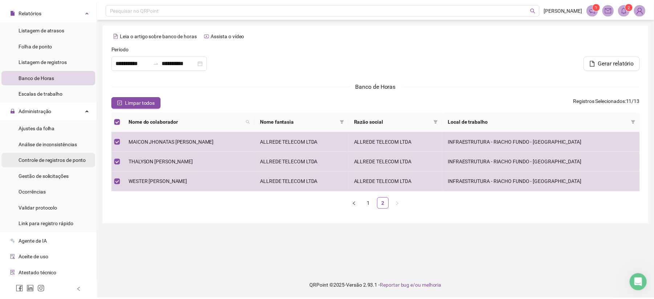
scroll to position [48, 0]
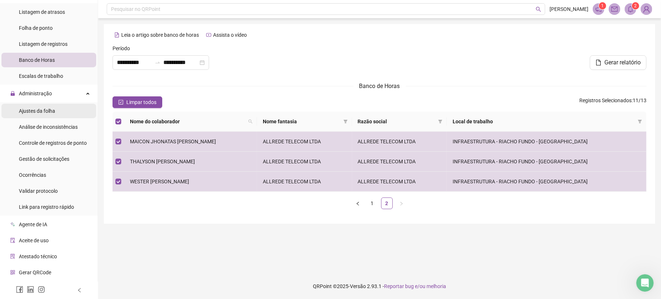
click at [42, 112] on span "Ajustes da folha" at bounding box center [37, 111] width 36 height 6
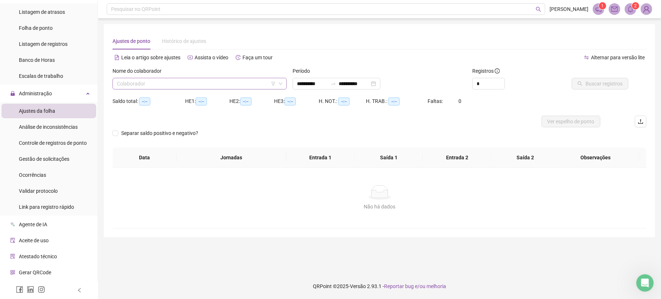
click at [196, 85] on input "search" at bounding box center [196, 83] width 159 height 11
type input "**********"
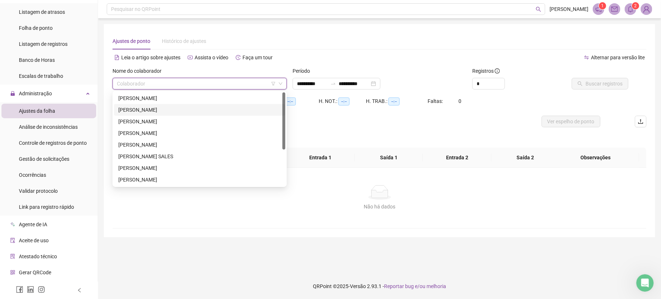
click at [166, 108] on div "[PERSON_NAME]" at bounding box center [199, 110] width 163 height 8
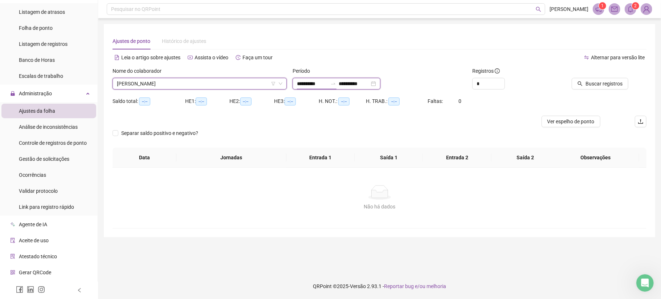
click at [309, 85] on input "**********" at bounding box center [312, 84] width 31 height 8
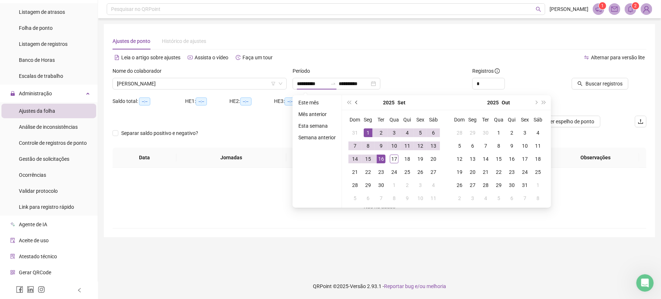
click at [355, 104] on button "prev-year" at bounding box center [357, 102] width 8 height 15
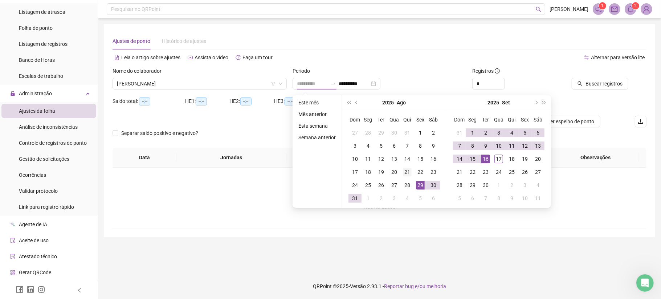
type input "**********"
click at [409, 174] on div "21" at bounding box center [407, 171] width 9 height 9
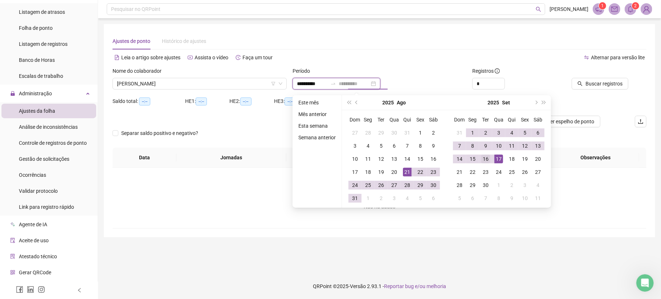
type input "**********"
click at [486, 157] on div "16" at bounding box center [486, 158] width 9 height 9
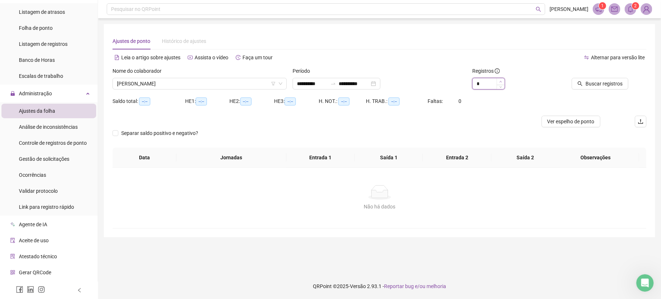
click at [502, 80] on icon "up" at bounding box center [501, 81] width 3 height 3
type input "*"
click at [502, 80] on icon "up" at bounding box center [501, 81] width 3 height 3
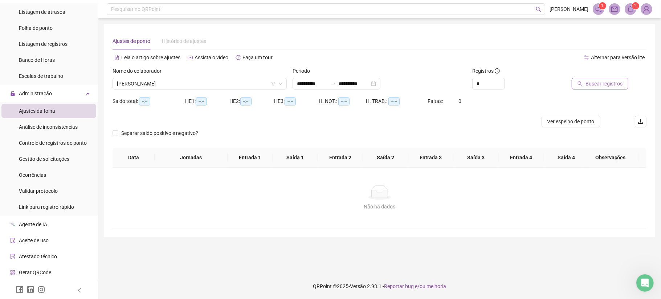
click at [604, 82] on span "Buscar registros" at bounding box center [604, 84] width 37 height 8
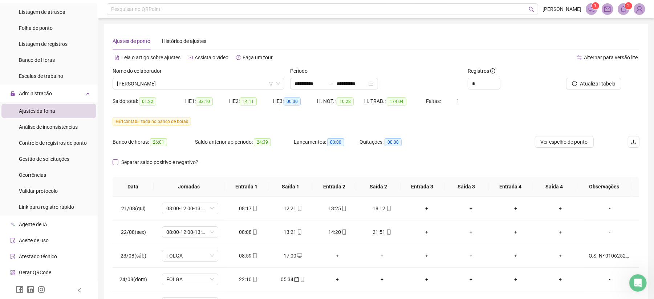
click at [174, 163] on span "Separar saldo positivo e negativo?" at bounding box center [159, 162] width 83 height 8
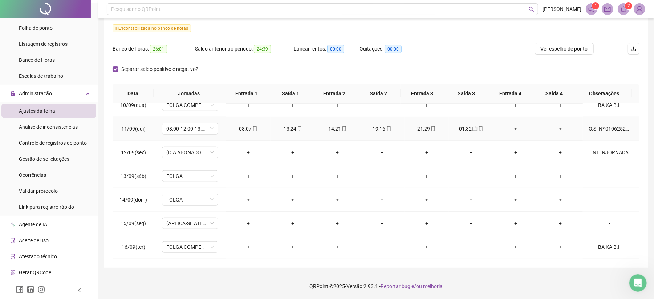
scroll to position [486, 0]
click at [631, 7] on sup "2" at bounding box center [628, 5] width 7 height 7
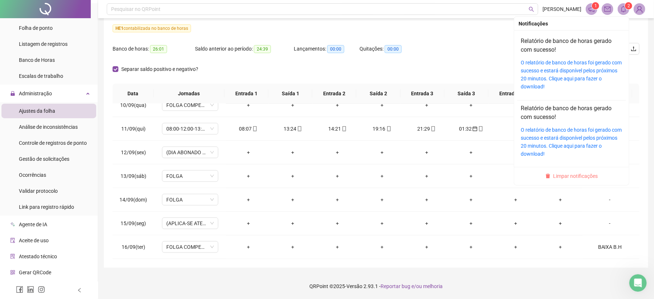
click at [564, 176] on span "Limpar notificações" at bounding box center [576, 176] width 45 height 8
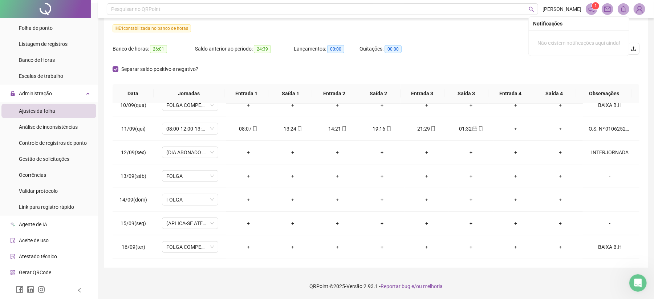
click at [591, 11] on icon "notification" at bounding box center [592, 9] width 6 height 6
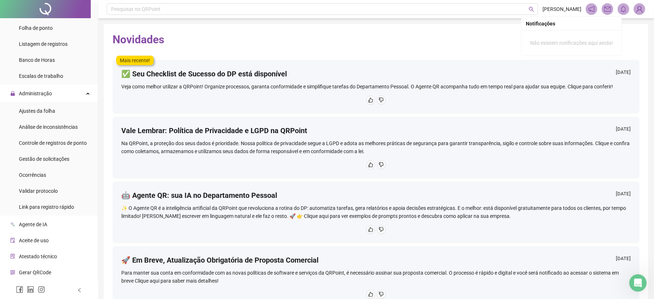
click at [588, 10] on span at bounding box center [592, 9] width 12 height 12
click at [39, 108] on span "Ajustes da folha" at bounding box center [37, 111] width 36 height 6
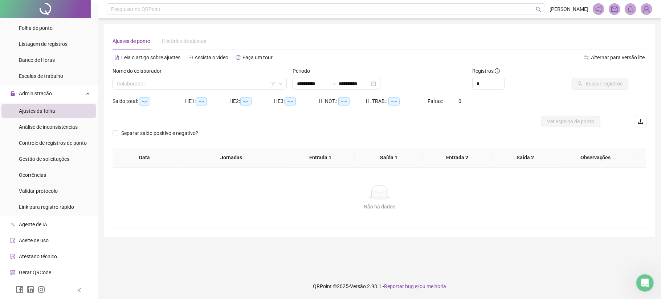
type input "**********"
click at [188, 89] on div "Colaborador" at bounding box center [200, 84] width 174 height 12
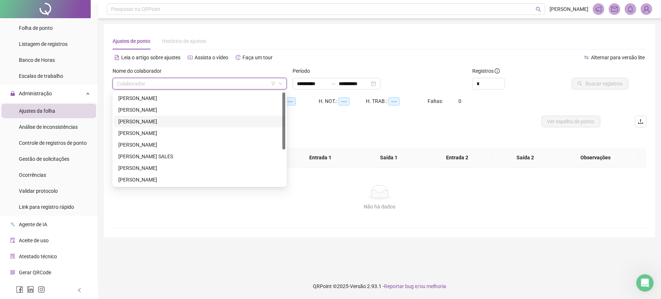
click at [147, 118] on div "[PERSON_NAME]" at bounding box center [199, 121] width 163 height 8
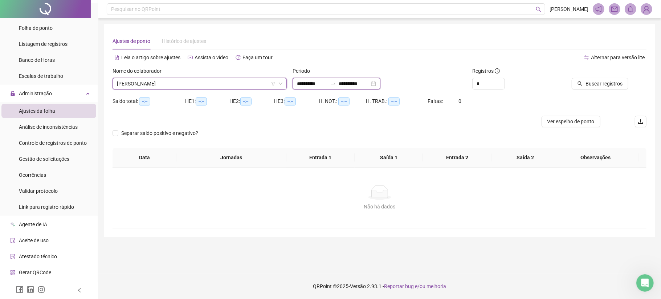
click at [306, 84] on input "**********" at bounding box center [312, 84] width 31 height 8
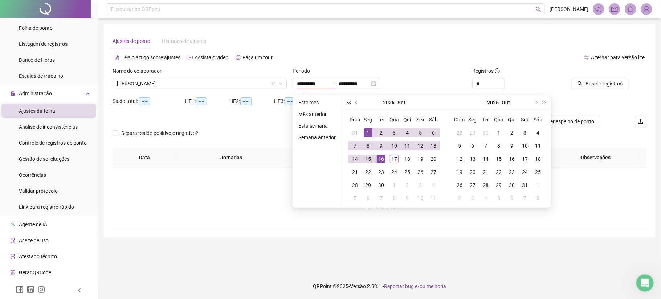
click at [351, 99] on button "super-prev-year" at bounding box center [349, 102] width 8 height 15
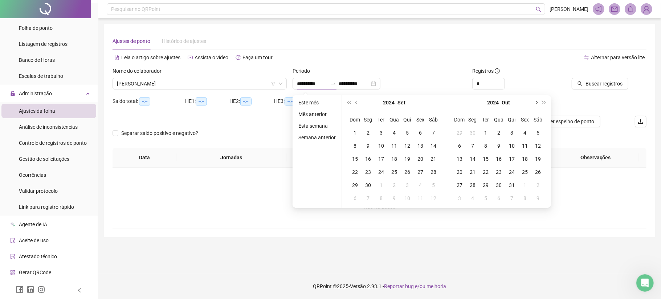
click at [535, 104] on span "next-year" at bounding box center [536, 103] width 4 height 4
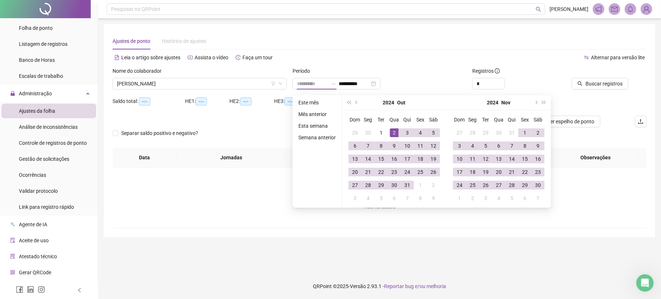
type input "**********"
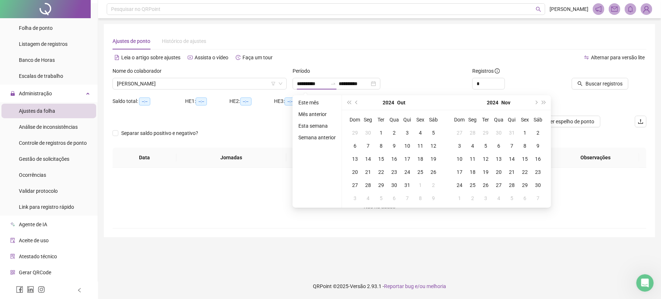
click at [438, 60] on div "Alternar para versão lite" at bounding box center [513, 58] width 267 height 12
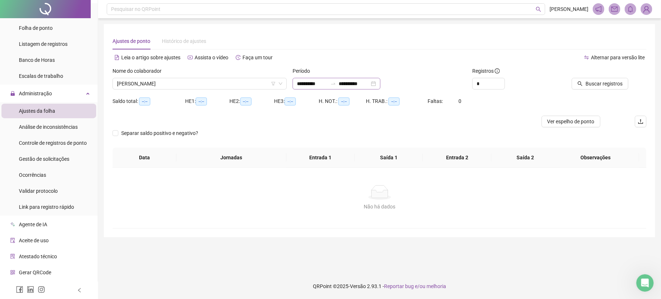
click at [310, 78] on div "**********" at bounding box center [337, 84] width 88 height 12
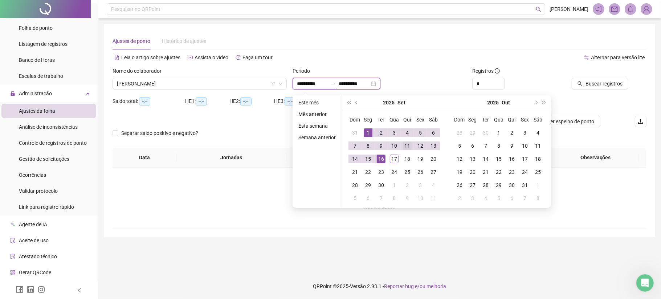
type input "**********"
click at [358, 101] on button "prev-year" at bounding box center [357, 102] width 8 height 15
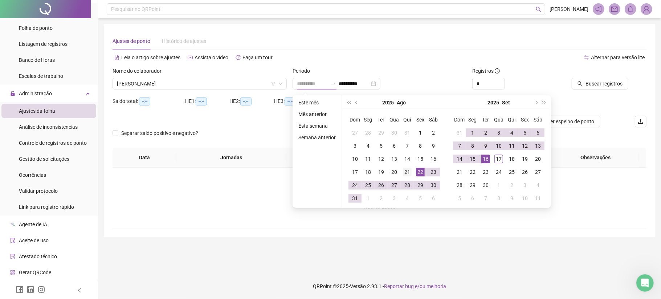
type input "**********"
click at [410, 172] on div "21" at bounding box center [407, 171] width 9 height 9
type input "**********"
click at [482, 159] on div "16" at bounding box center [486, 158] width 9 height 9
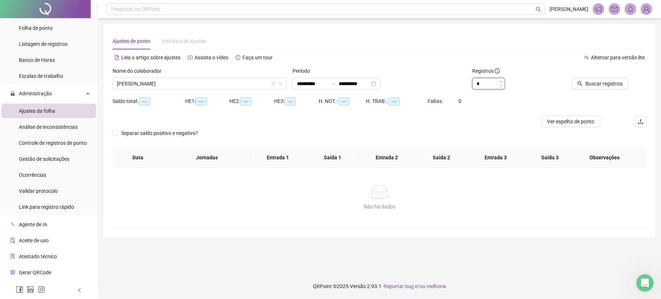
click at [502, 82] on icon "up" at bounding box center [501, 81] width 3 height 3
type input "*"
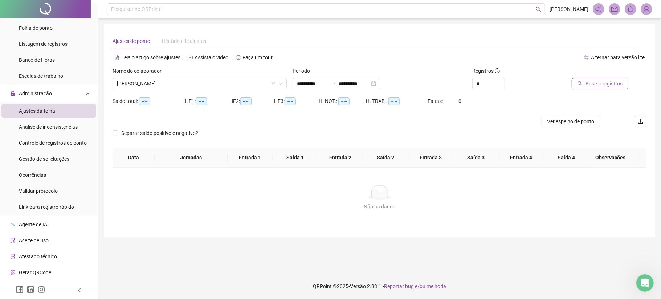
click at [583, 84] on icon "search" at bounding box center [580, 83] width 5 height 5
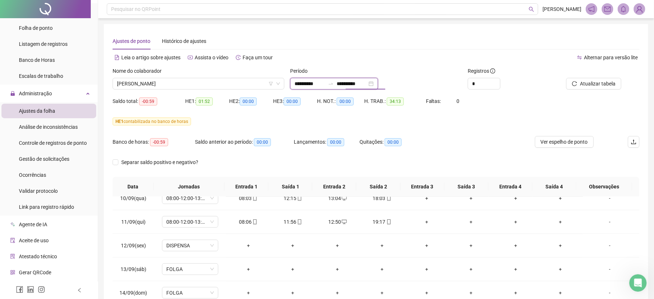
click at [355, 80] on input "**********" at bounding box center [352, 84] width 31 height 8
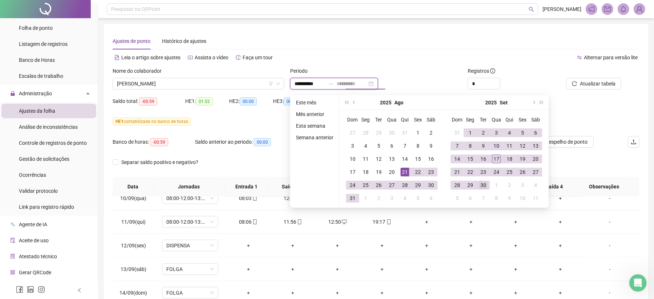
type input "**********"
click at [485, 188] on div "30" at bounding box center [483, 185] width 9 height 9
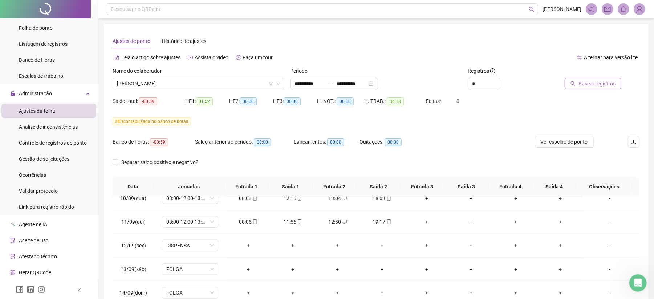
click at [599, 81] on span "Buscar registros" at bounding box center [597, 84] width 37 height 8
click at [314, 84] on input "**********" at bounding box center [310, 84] width 31 height 8
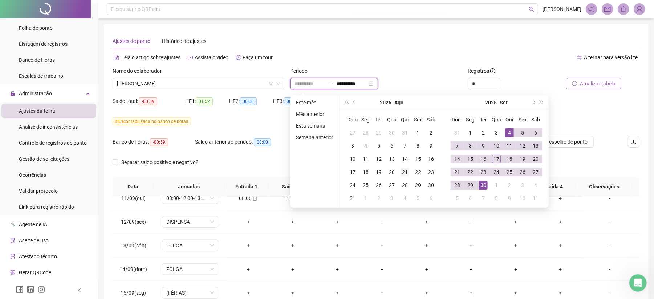
type input "**********"
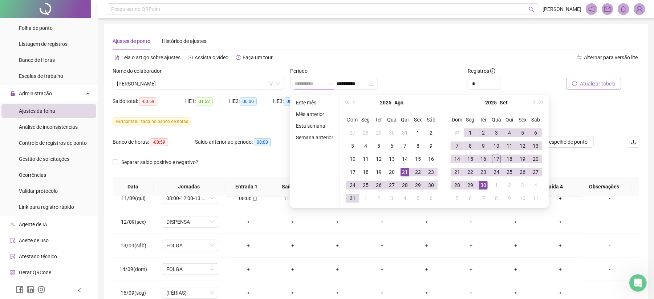
click at [403, 173] on div "21" at bounding box center [405, 171] width 9 height 9
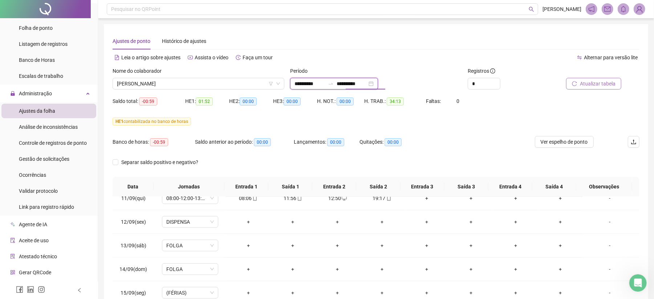
click at [364, 84] on input "**********" at bounding box center [352, 84] width 31 height 8
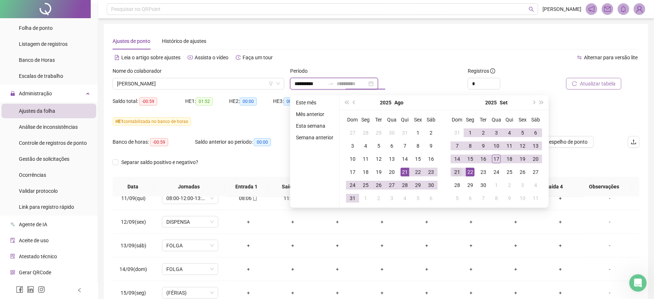
type input "**********"
click at [453, 171] on div "21" at bounding box center [457, 171] width 9 height 9
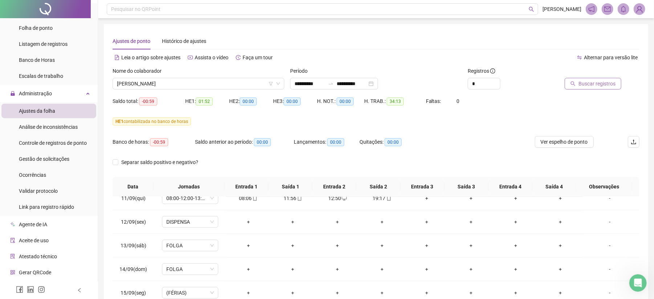
click at [593, 81] on span "Buscar registros" at bounding box center [597, 84] width 37 height 8
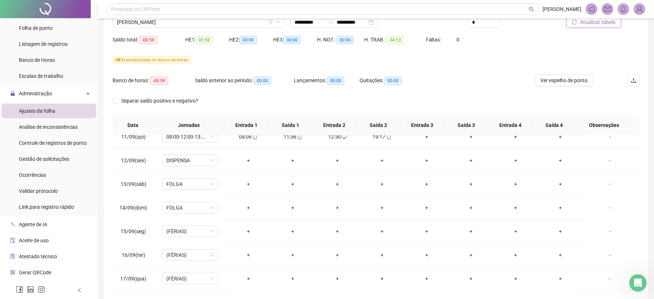
scroll to position [44, 0]
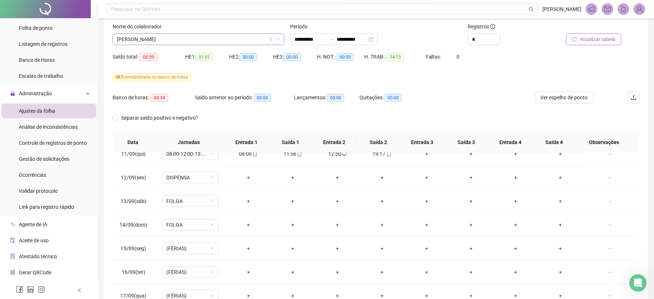
click at [238, 37] on span "[PERSON_NAME]" at bounding box center [198, 39] width 163 height 11
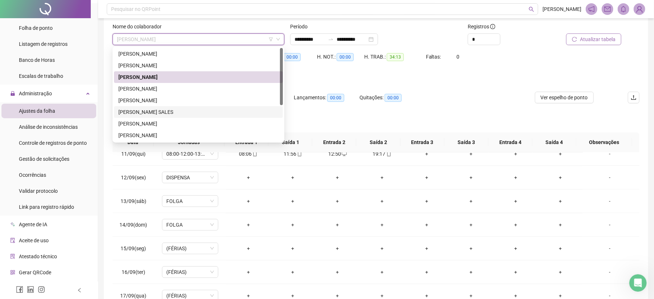
drag, startPoint x: 151, startPoint y: 112, endPoint x: 309, endPoint y: 101, distance: 158.8
click at [151, 112] on div "[PERSON_NAME] SALES" at bounding box center [198, 112] width 160 height 8
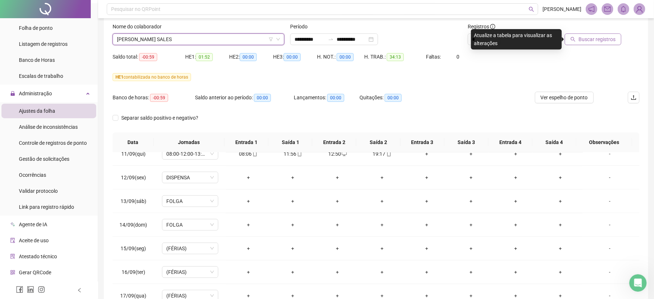
click at [582, 41] on span "Buscar registros" at bounding box center [597, 39] width 37 height 8
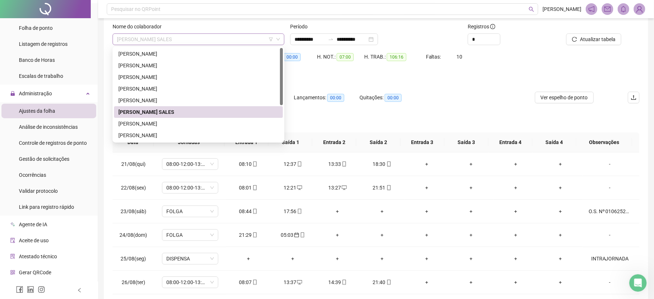
click at [188, 39] on span "[PERSON_NAME] SALES" at bounding box center [198, 39] width 163 height 11
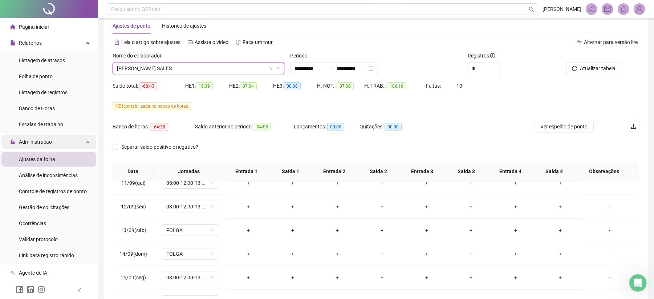
scroll to position [0, 0]
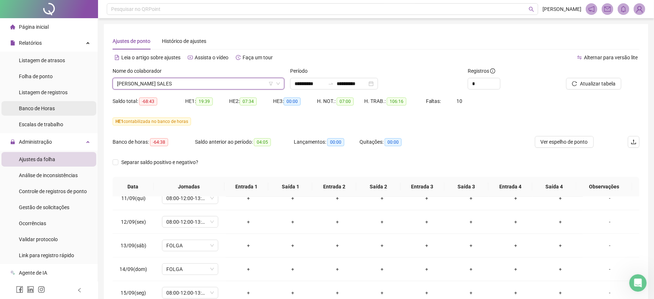
click at [42, 109] on span "Banco de Horas" at bounding box center [37, 108] width 36 height 6
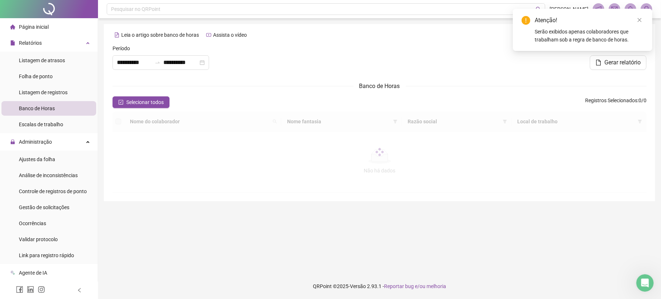
type input "**********"
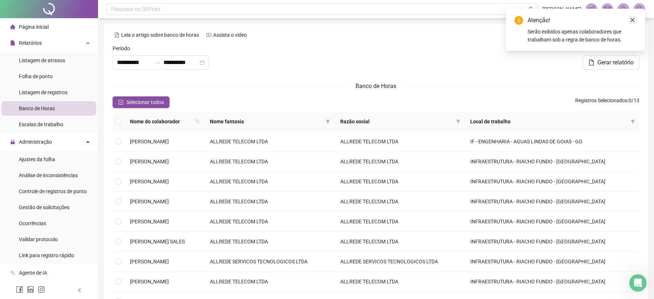
click at [635, 19] on icon "close" at bounding box center [632, 19] width 5 height 5
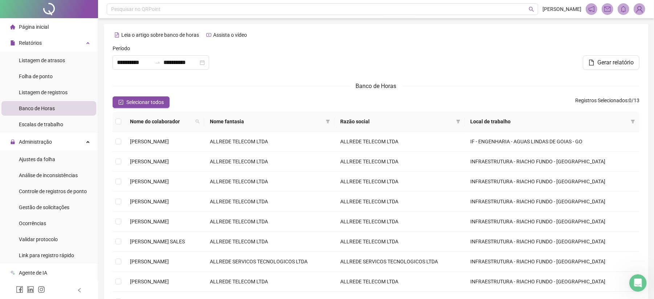
click at [620, 12] on span at bounding box center [624, 9] width 12 height 12
click at [637, 11] on img at bounding box center [639, 9] width 11 height 11
click at [464, 55] on div at bounding box center [376, 59] width 178 height 31
click at [134, 57] on div "**********" at bounding box center [161, 62] width 97 height 15
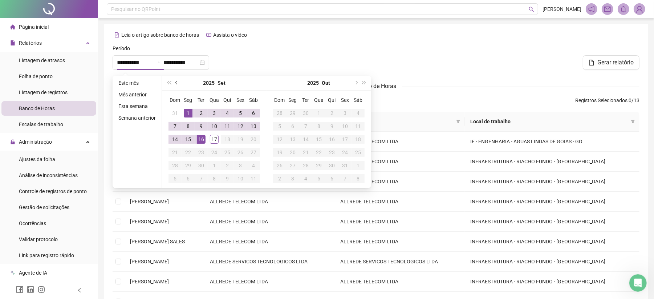
click at [180, 84] on button "prev-year" at bounding box center [177, 83] width 8 height 15
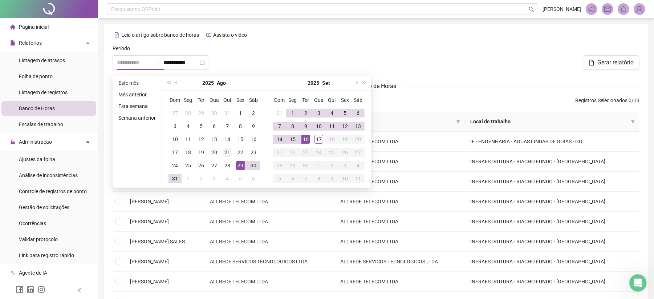
type input "**********"
click at [227, 153] on div "21" at bounding box center [227, 152] width 9 height 9
type input "**********"
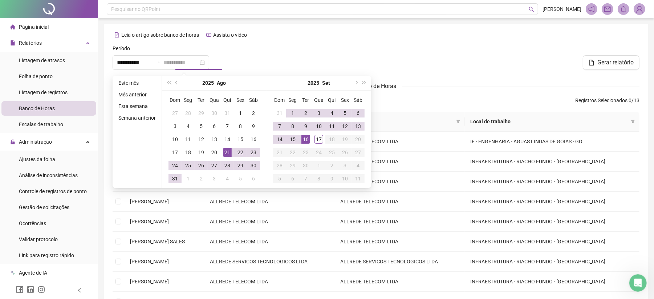
click at [307, 134] on td "16" at bounding box center [305, 139] width 13 height 13
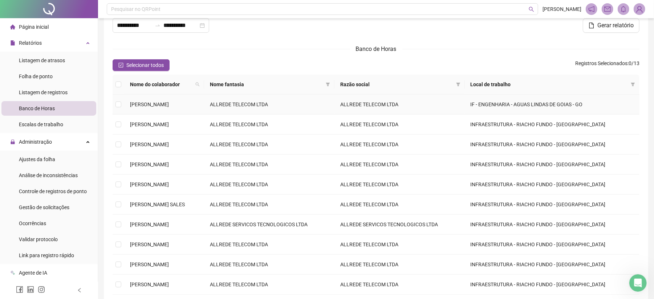
scroll to position [48, 0]
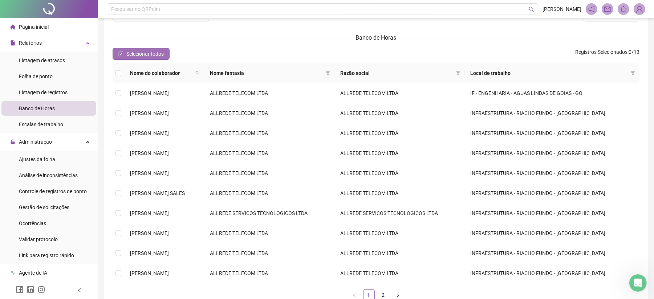
click at [163, 56] on span "Selecionar todos" at bounding box center [144, 54] width 37 height 8
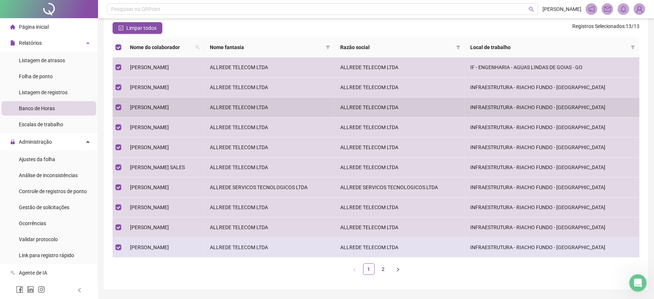
scroll to position [97, 0]
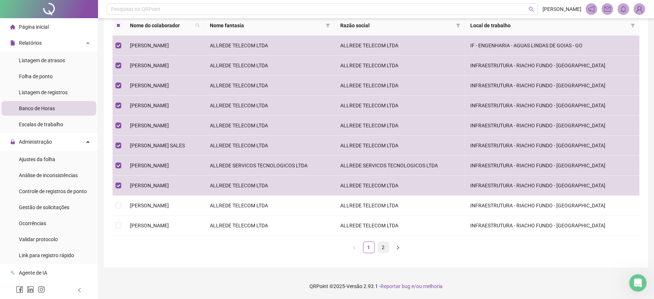
click at [382, 248] on link "2" at bounding box center [383, 247] width 11 height 11
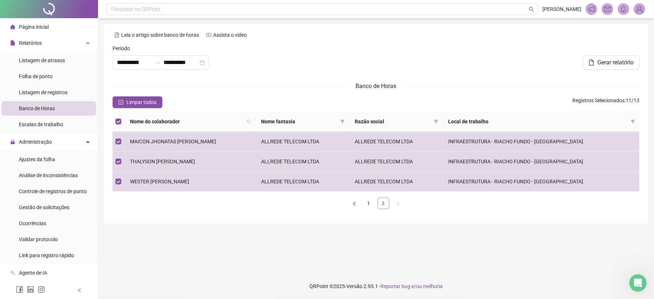
scroll to position [0, 0]
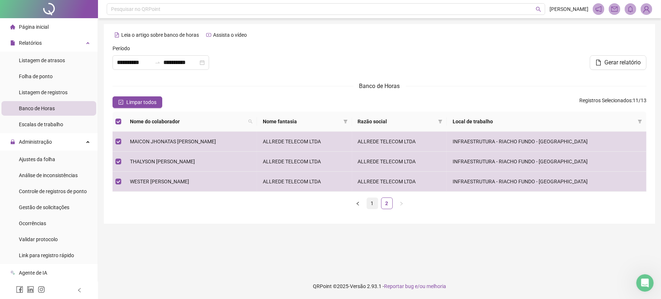
click at [370, 205] on link "1" at bounding box center [372, 203] width 11 height 11
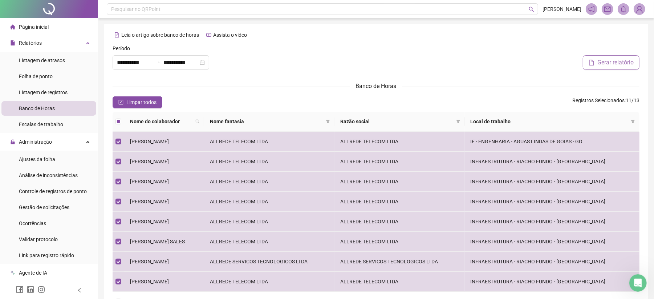
click at [598, 68] on button "Gerar relatório" at bounding box center [611, 62] width 57 height 15
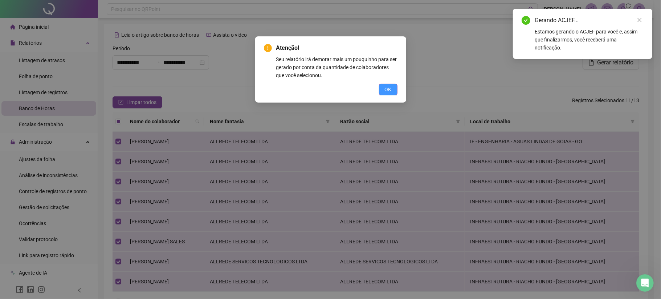
click at [384, 89] on button "OK" at bounding box center [388, 90] width 19 height 12
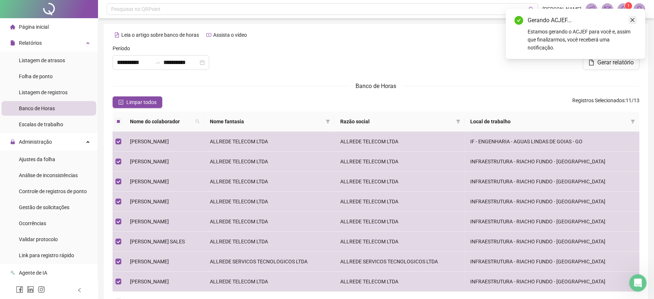
click at [636, 21] on link "Close" at bounding box center [633, 20] width 8 height 8
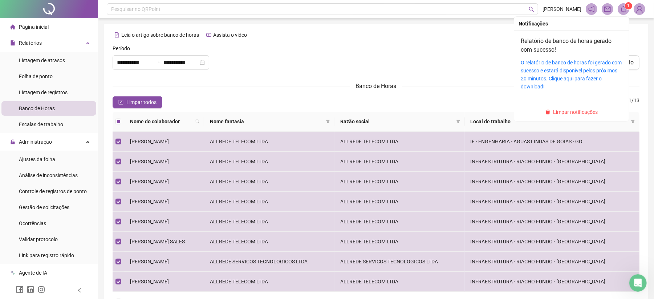
click at [619, 12] on span at bounding box center [624, 9] width 12 height 12
click at [548, 73] on link "O relatório de banco de horas foi gerado com sucesso e estará disponível pelos …" at bounding box center [571, 75] width 101 height 30
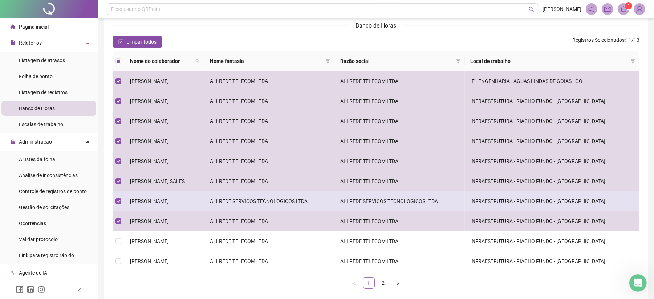
scroll to position [97, 0]
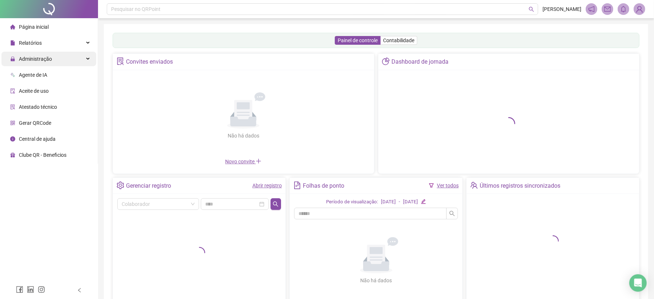
click at [56, 60] on div "Administração" at bounding box center [48, 59] width 95 height 15
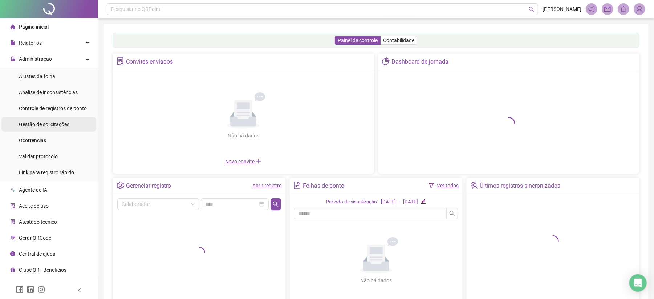
click at [51, 128] on div "Gestão de solicitações" at bounding box center [44, 124] width 50 height 15
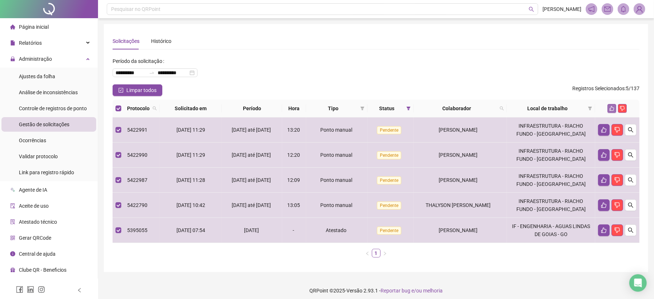
click at [614, 109] on icon "like" at bounding box center [612, 108] width 5 height 5
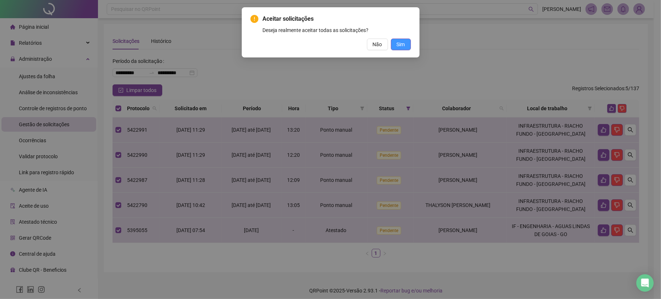
click at [403, 44] on span "Sim" at bounding box center [401, 44] width 8 height 8
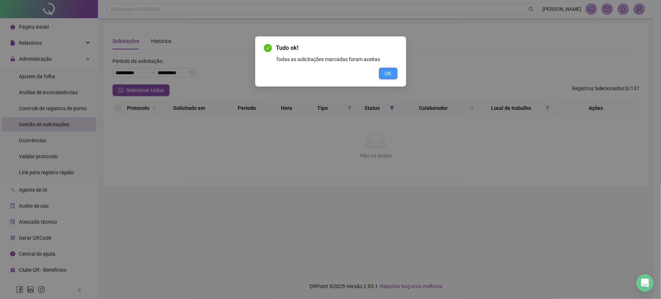
click at [382, 76] on button "OK" at bounding box center [388, 74] width 19 height 12
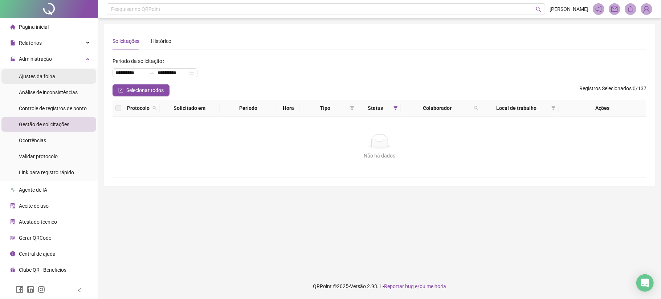
click at [49, 79] on span "Ajustes da folha" at bounding box center [37, 76] width 36 height 6
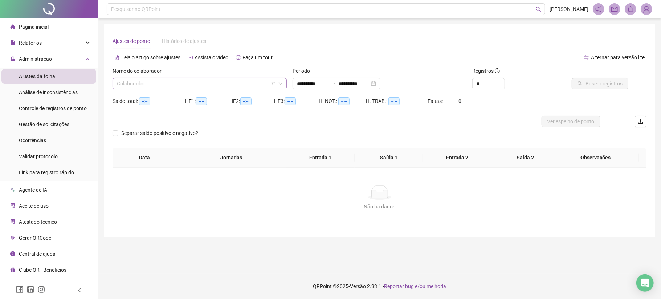
click at [219, 80] on input "search" at bounding box center [196, 83] width 159 height 11
click at [315, 84] on input "**********" at bounding box center [312, 84] width 31 height 8
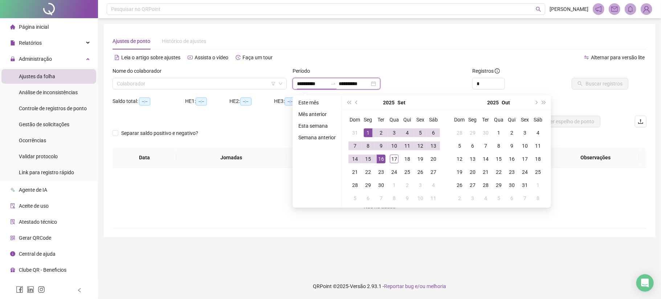
type input "**********"
click at [358, 105] on button "prev-year" at bounding box center [357, 102] width 8 height 15
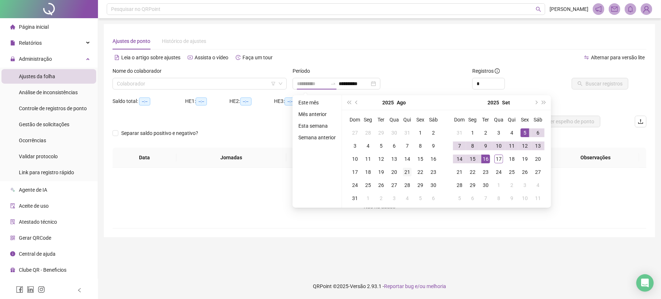
type input "**********"
click at [409, 171] on div "21" at bounding box center [407, 171] width 9 height 9
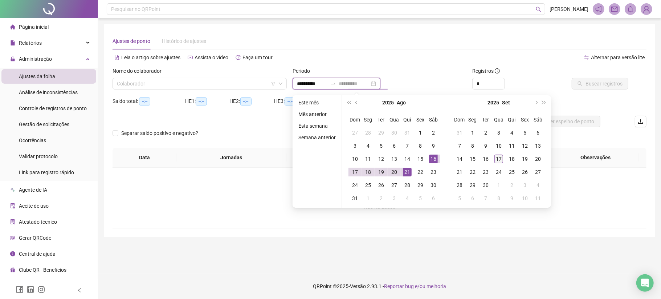
type input "**********"
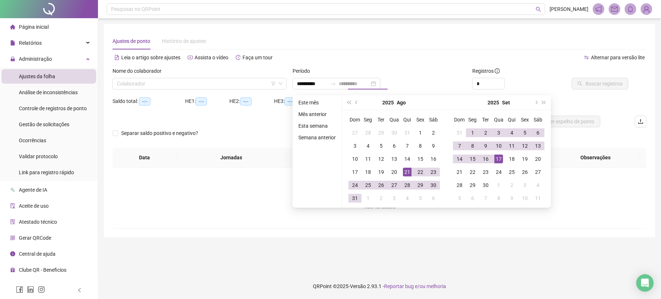
click at [497, 159] on div "17" at bounding box center [499, 158] width 9 height 9
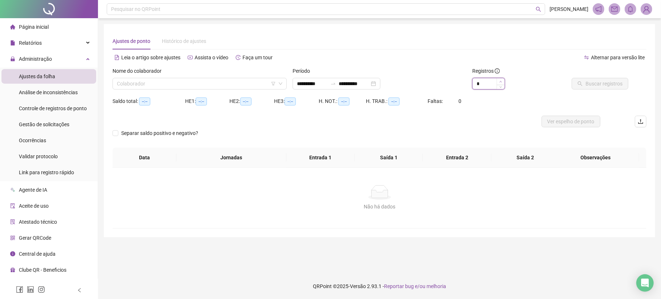
click at [499, 81] on span "Increase Value" at bounding box center [501, 81] width 8 height 7
type input "*"
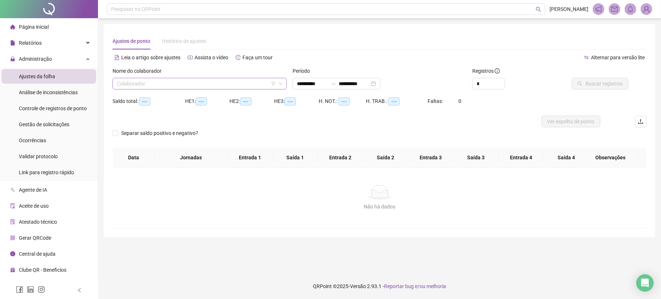
click at [149, 85] on input "search" at bounding box center [196, 83] width 159 height 11
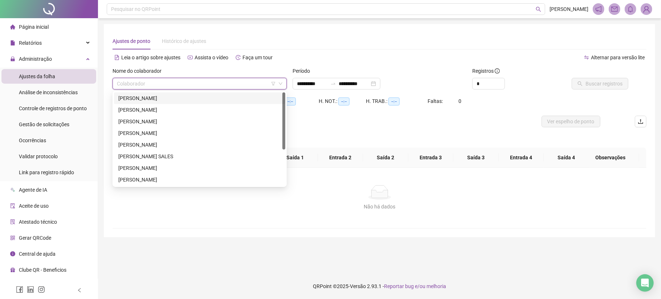
click at [134, 91] on div "204628 204703 [PERSON_NAME] [PERSON_NAME] [PERSON_NAME] [PERSON_NAME] [PERSON_N…" at bounding box center [200, 139] width 174 height 96
click at [138, 95] on div "[PERSON_NAME]" at bounding box center [199, 98] width 163 height 8
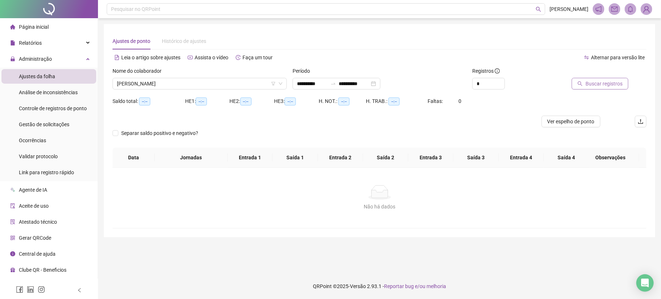
click at [611, 83] on span "Buscar registros" at bounding box center [604, 84] width 37 height 8
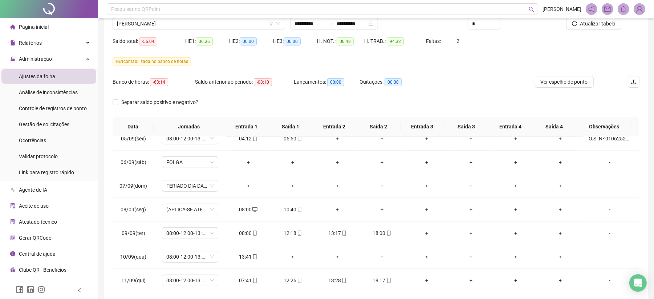
scroll to position [44, 0]
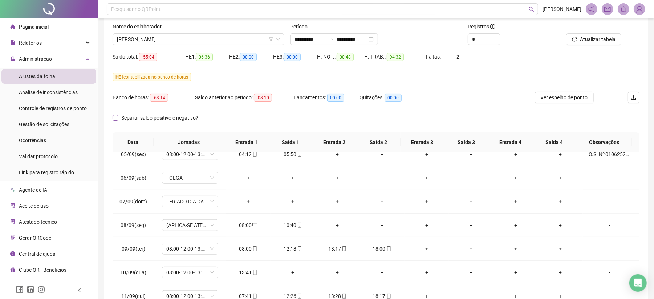
click at [171, 121] on span "Separar saldo positivo e negativo?" at bounding box center [159, 118] width 83 height 8
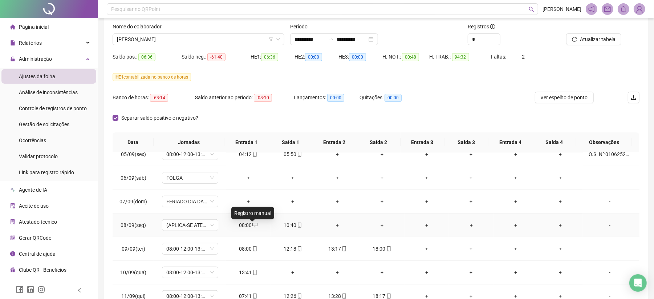
click at [254, 227] on icon "desktop" at bounding box center [254, 224] width 5 height 5
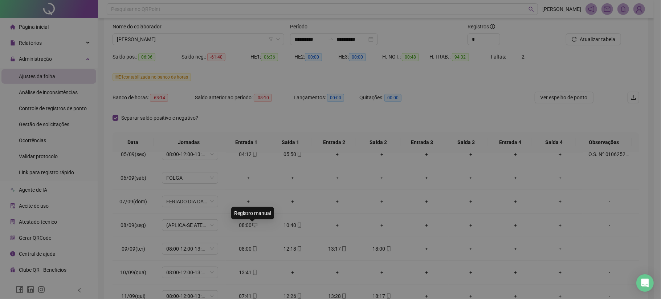
type input "**********"
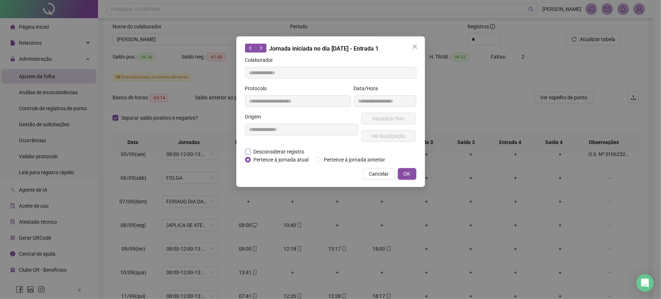
click at [283, 149] on span "Desconsiderar registro" at bounding box center [279, 151] width 57 height 8
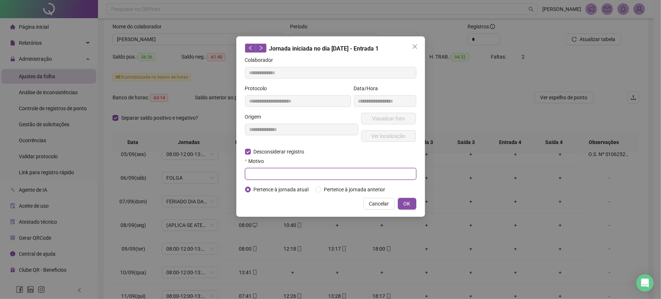
click at [394, 176] on input "text" at bounding box center [330, 174] width 171 height 12
click at [373, 205] on span "Cancelar" at bounding box center [379, 203] width 20 height 8
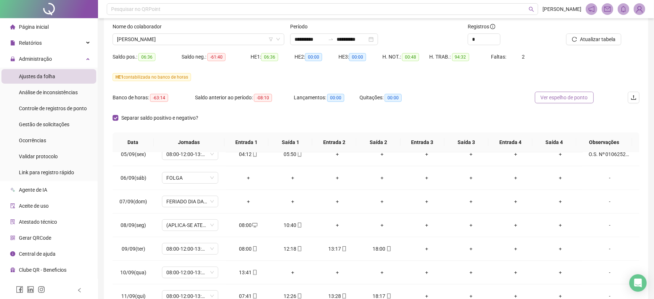
click at [564, 98] on span "Ver espelho de ponto" at bounding box center [564, 97] width 47 height 8
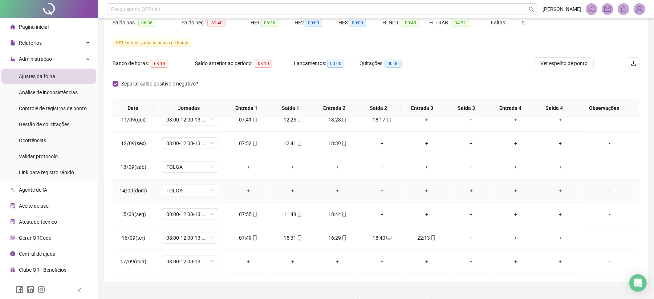
scroll to position [93, 0]
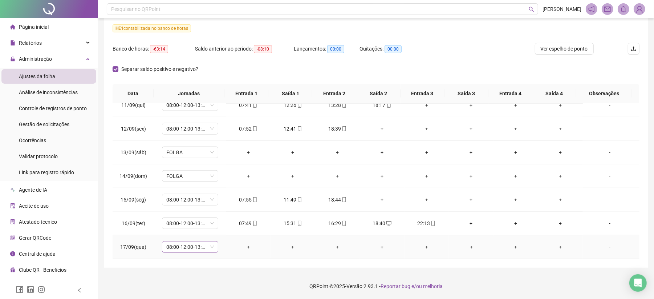
click at [199, 245] on span "08:00-12:00-13:12-18:00" at bounding box center [190, 246] width 48 height 11
click at [189, 166] on div "Dispensa" at bounding box center [201, 162] width 61 height 8
click at [224, 227] on span "Sim" at bounding box center [223, 228] width 8 height 8
click at [602, 222] on div "-" at bounding box center [610, 223] width 43 height 8
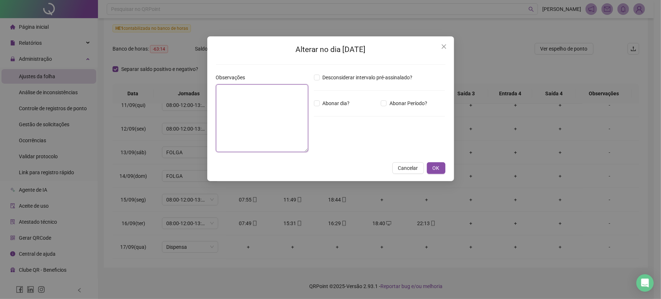
click at [274, 120] on textarea at bounding box center [262, 118] width 92 height 68
paste textarea "**********"
type textarea "**********"
click at [442, 166] on button "OK" at bounding box center [436, 168] width 19 height 12
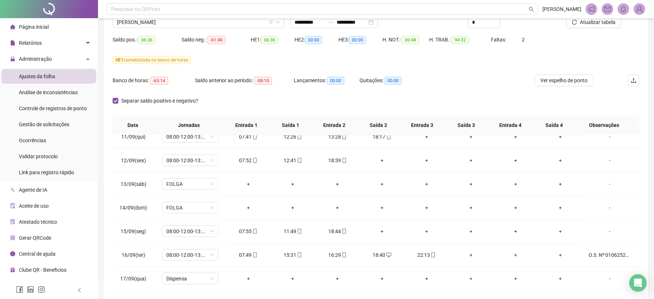
scroll to position [44, 0]
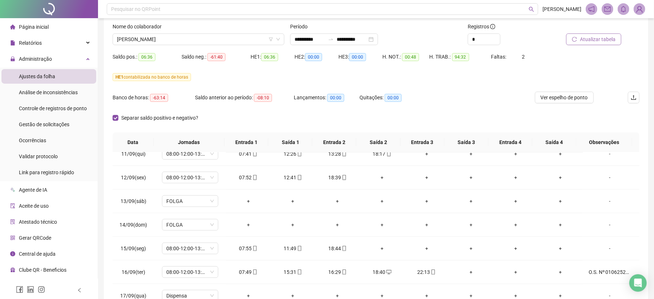
click at [607, 40] on span "Atualizar tabela" at bounding box center [598, 39] width 36 height 8
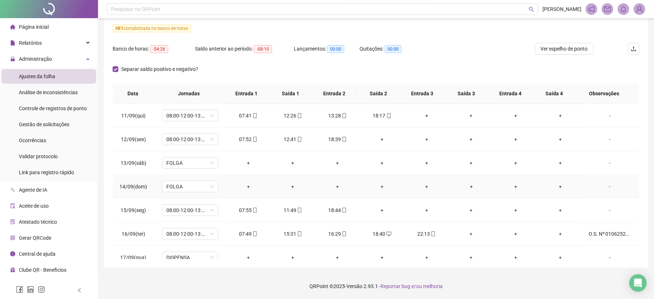
scroll to position [509, 0]
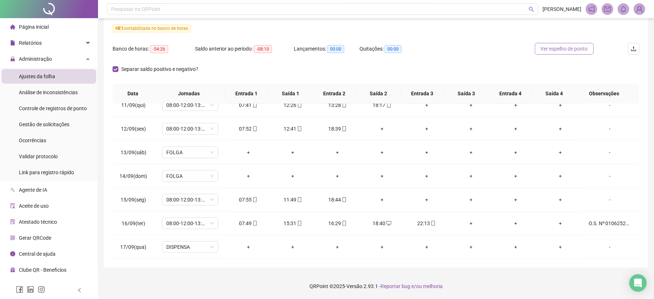
click at [558, 50] on span "Ver espelho de ponto" at bounding box center [564, 49] width 47 height 8
click at [48, 125] on span "Gestão de solicitações" at bounding box center [44, 124] width 50 height 6
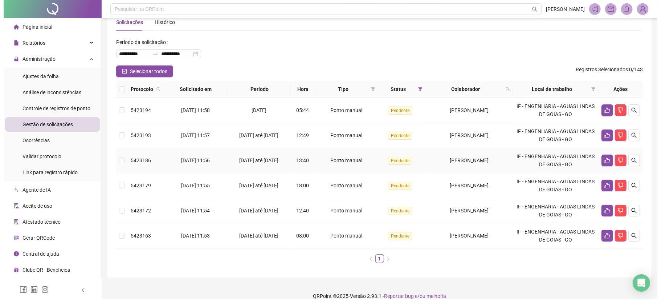
scroll to position [29, 0]
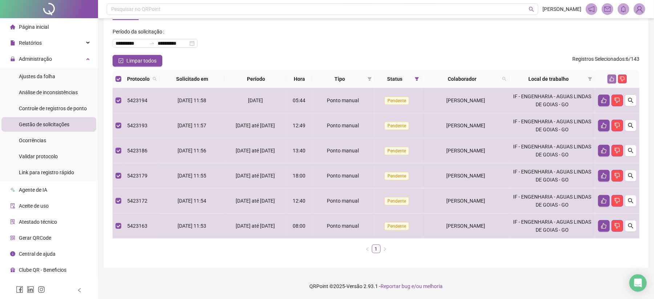
click at [609, 79] on button "button" at bounding box center [612, 78] width 9 height 9
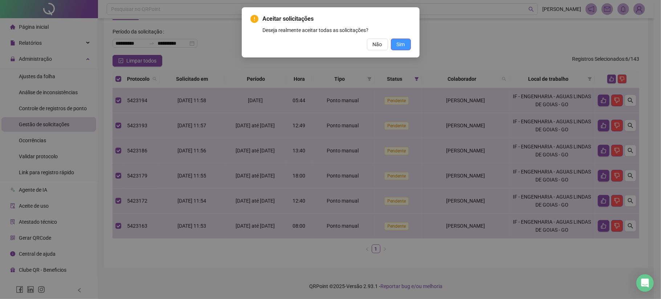
click at [403, 49] on button "Sim" at bounding box center [401, 45] width 20 height 12
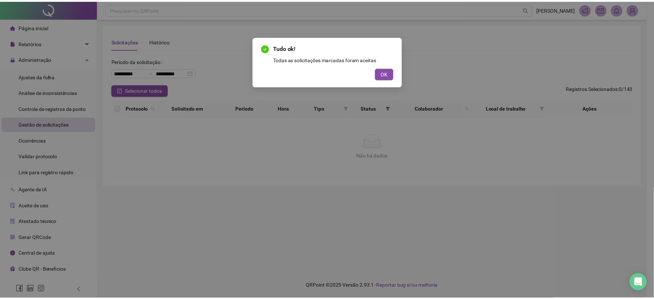
scroll to position [0, 0]
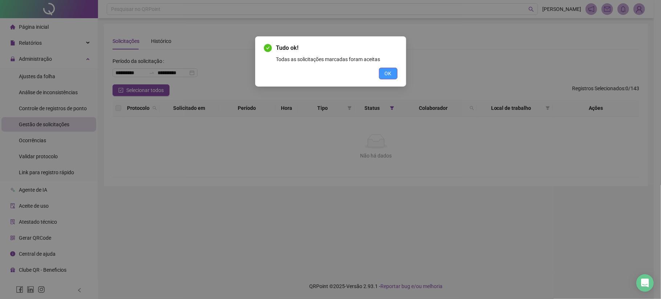
click at [391, 76] on span "OK" at bounding box center [388, 73] width 7 height 8
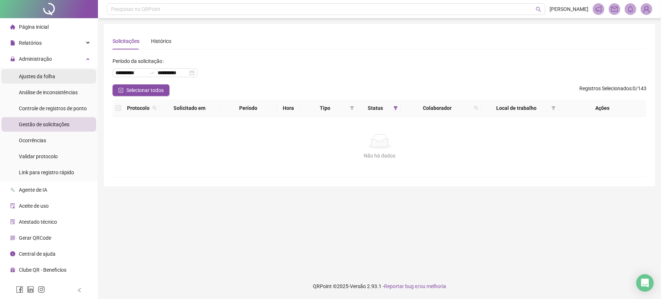
click at [56, 75] on li "Ajustes da folha" at bounding box center [48, 76] width 95 height 15
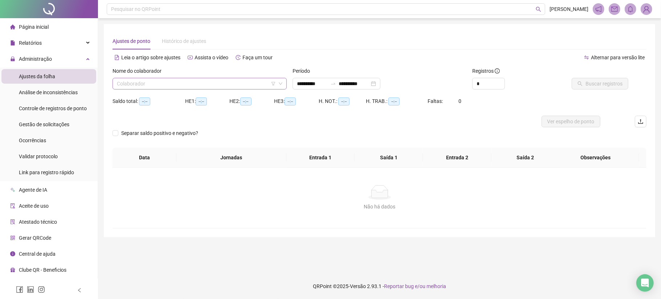
click at [220, 85] on input "search" at bounding box center [196, 83] width 159 height 11
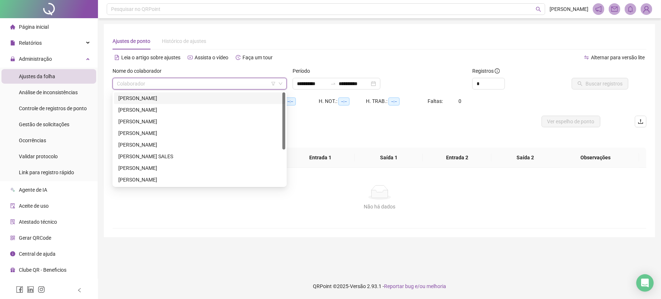
click at [185, 96] on div "[PERSON_NAME]" at bounding box center [199, 98] width 163 height 8
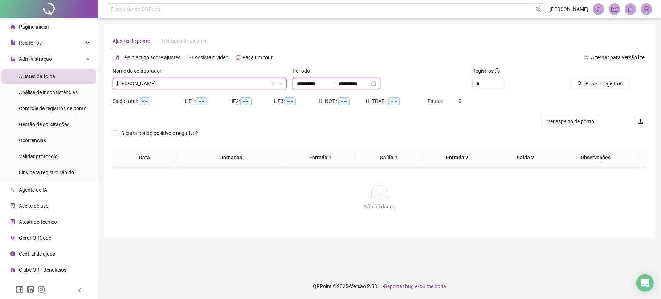
click at [297, 86] on input "**********" at bounding box center [312, 84] width 31 height 8
type input "**********"
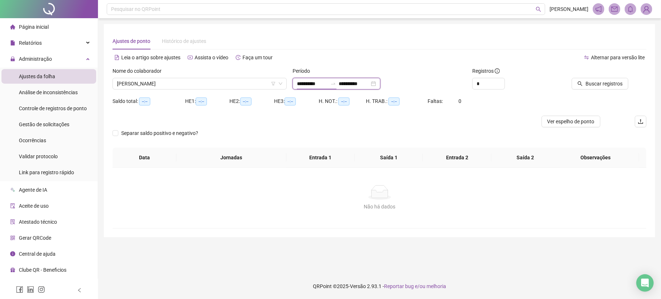
type input "**********"
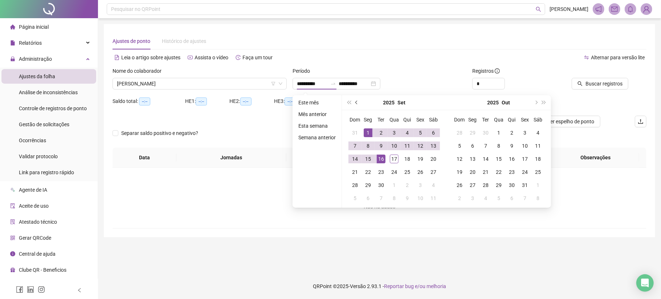
click at [357, 102] on span "prev-year" at bounding box center [358, 103] width 4 height 4
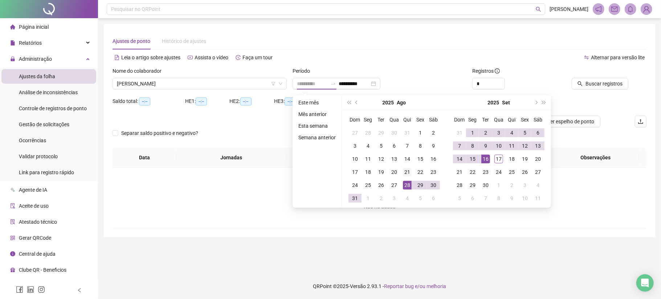
type input "**********"
click at [409, 170] on div "21" at bounding box center [407, 171] width 9 height 9
type input "**********"
click at [499, 156] on div "17" at bounding box center [499, 158] width 9 height 9
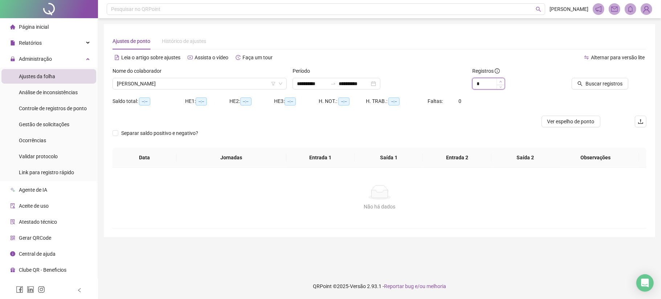
click at [503, 83] on span "Increase Value" at bounding box center [501, 81] width 8 height 7
type input "*"
click at [503, 83] on span "Increase Value" at bounding box center [501, 81] width 8 height 7
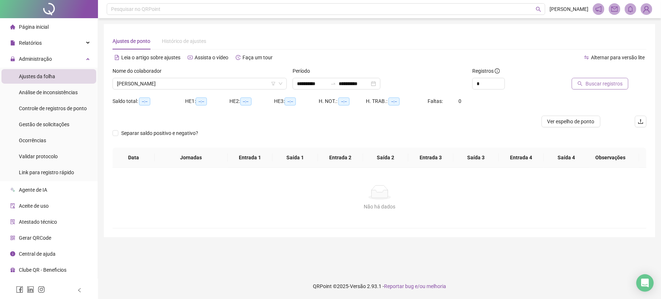
click at [590, 85] on span "Buscar registros" at bounding box center [604, 84] width 37 height 8
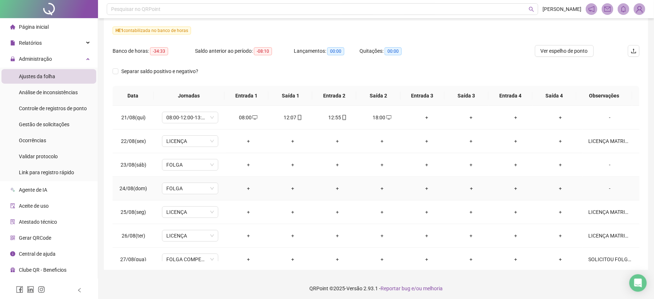
scroll to position [93, 0]
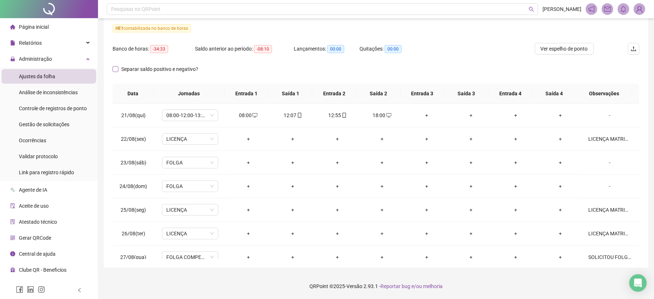
drag, startPoint x: 145, startPoint y: 64, endPoint x: 145, endPoint y: 69, distance: 5.1
click at [145, 64] on div "Separar saldo positivo e negativo?" at bounding box center [165, 69] width 105 height 12
click at [145, 69] on span "Separar saldo positivo e negativo?" at bounding box center [159, 69] width 83 height 8
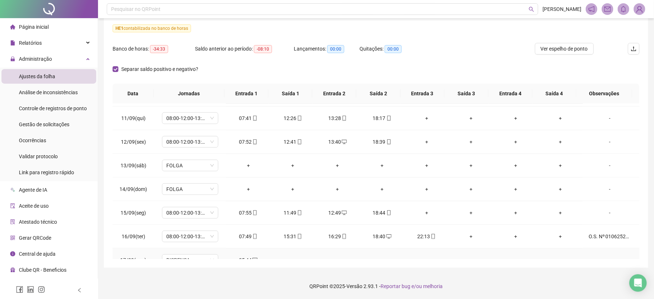
scroll to position [509, 0]
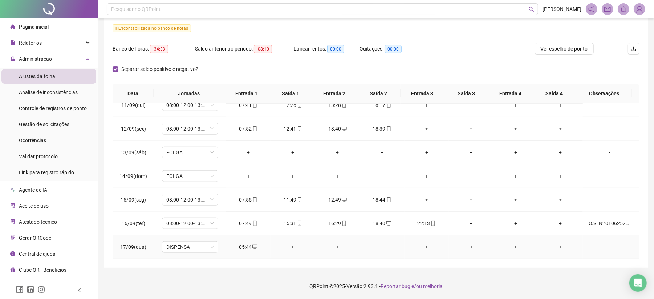
click at [256, 245] on div "05:44" at bounding box center [248, 247] width 33 height 8
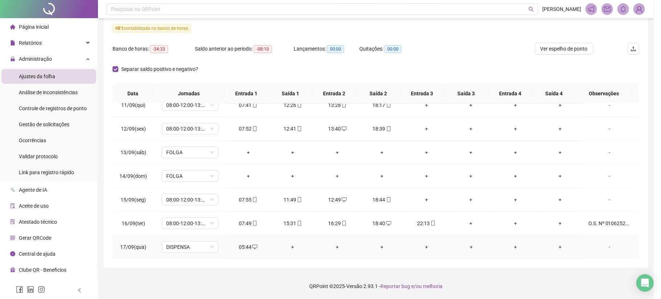
type input "**********"
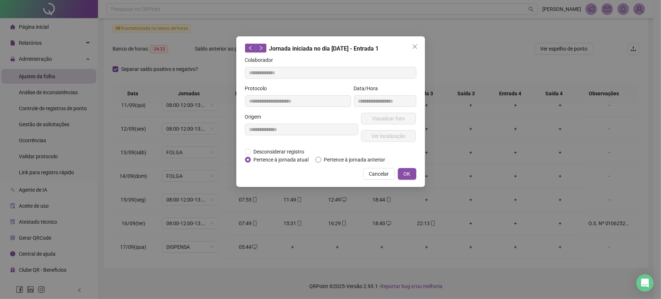
click at [358, 162] on span "Pertence à jornada anterior" at bounding box center [354, 159] width 67 height 8
click at [409, 176] on span "OK" at bounding box center [407, 174] width 7 height 8
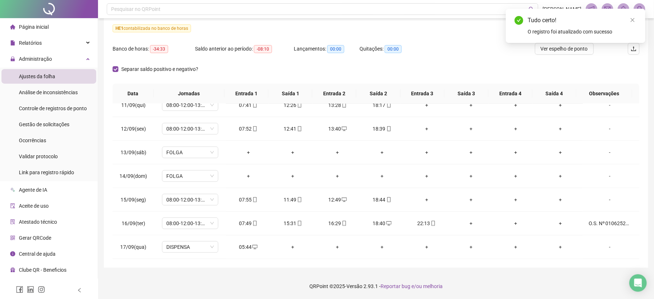
scroll to position [0, 0]
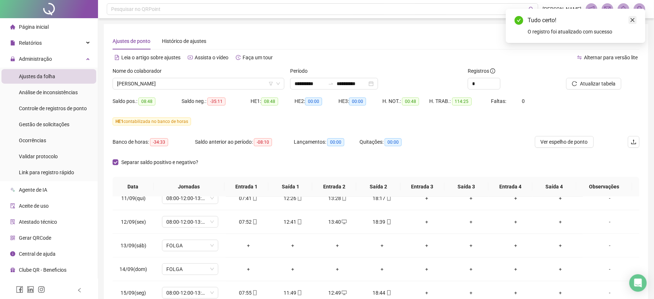
click at [635, 16] on link "Close" at bounding box center [633, 20] width 8 height 8
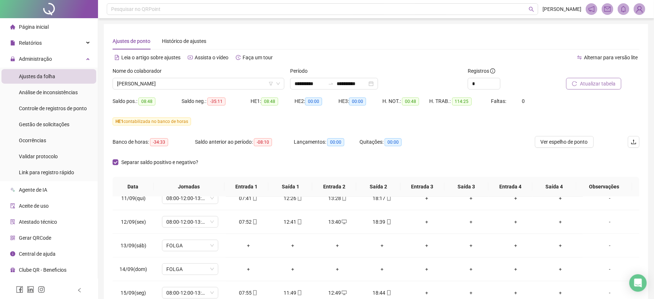
click at [599, 82] on span "Atualizar tabela" at bounding box center [598, 84] width 36 height 8
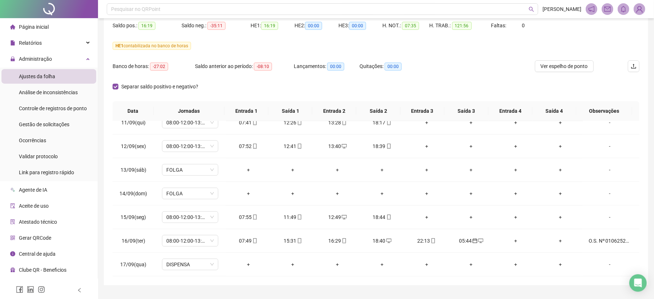
scroll to position [93, 0]
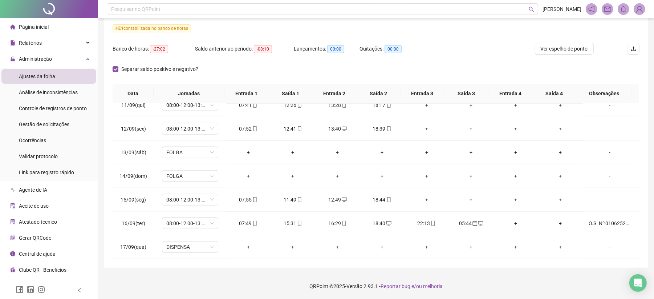
click at [441, 66] on div "Separar saldo positivo e negativo?" at bounding box center [376, 73] width 527 height 20
